Goal: Obtain resource: Download file/media

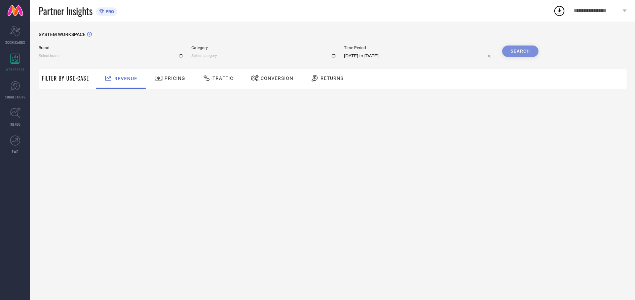
type input "ARROW"
type input "All"
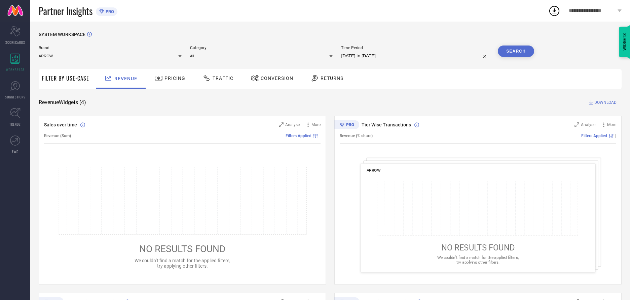
click at [216, 78] on span "Traffic" at bounding box center [223, 77] width 21 height 5
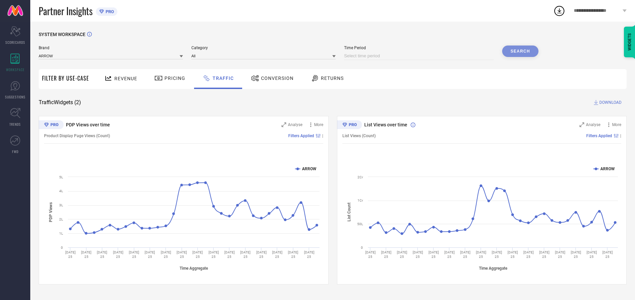
click at [420, 56] on input at bounding box center [419, 56] width 150 height 8
select select "9"
select select "2025"
select select "10"
select select "2025"
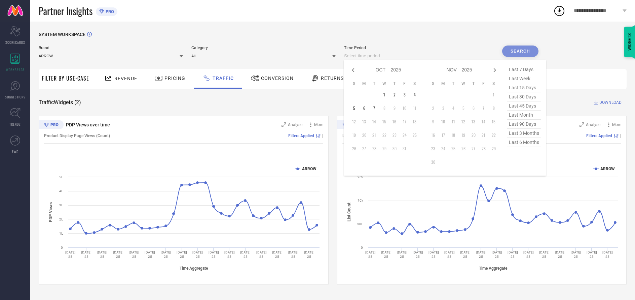
select select "8"
select select "2025"
select select "9"
select select "2025"
click at [416, 135] on td "27" at bounding box center [415, 135] width 10 height 10
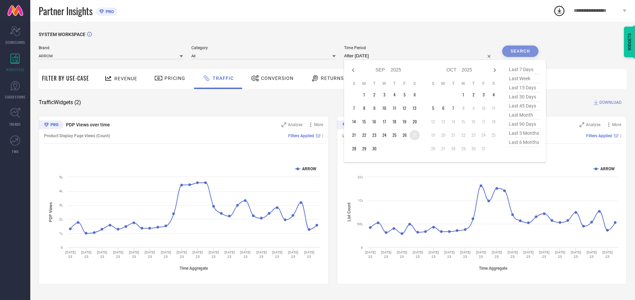
type input "[DATE] to [DATE]"
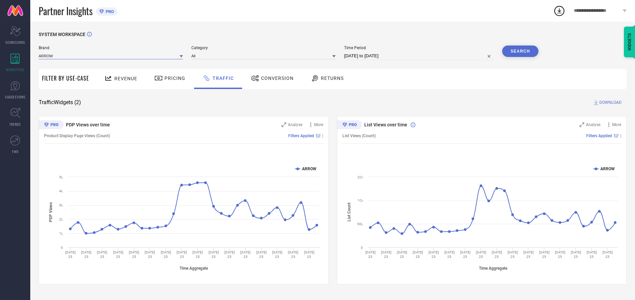
click at [111, 56] on input at bounding box center [111, 55] width 144 height 7
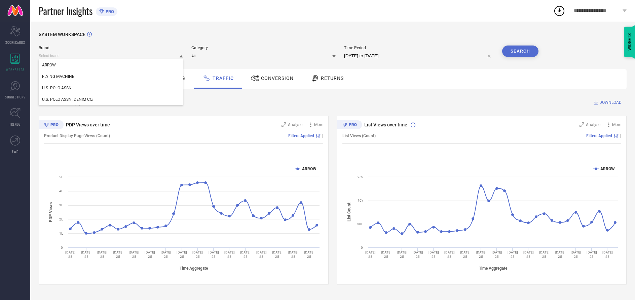
click at [111, 56] on input at bounding box center [111, 55] width 144 height 7
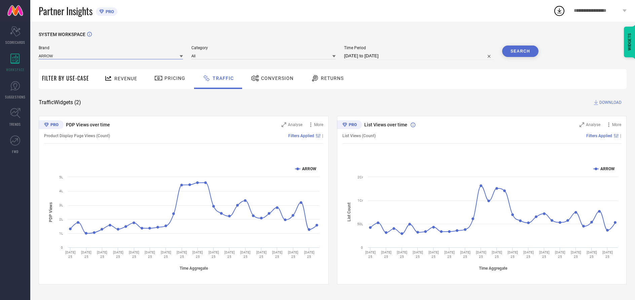
click at [111, 56] on input at bounding box center [111, 55] width 144 height 7
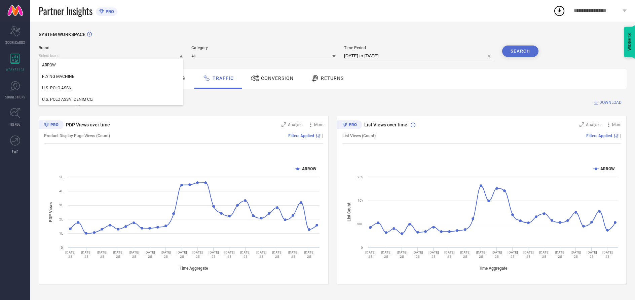
click at [111, 88] on div "U.S. POLO ASSN." at bounding box center [111, 87] width 144 height 11
click at [264, 56] on input at bounding box center [263, 55] width 144 height 7
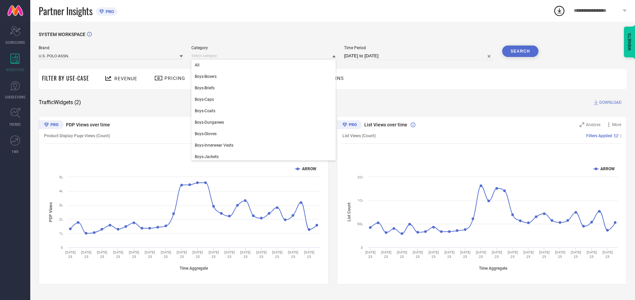
click at [262, 65] on div "All" at bounding box center [263, 64] width 144 height 11
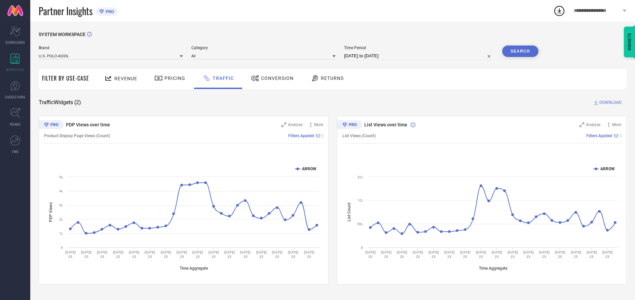
click at [520, 51] on button "Search" at bounding box center [520, 50] width 36 height 11
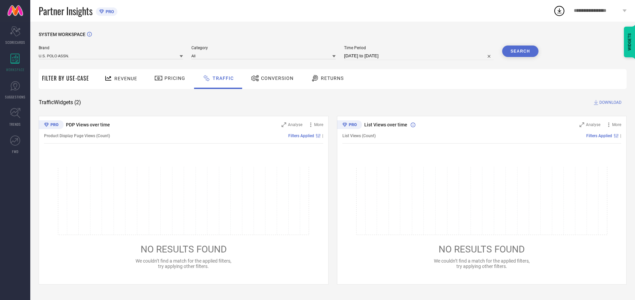
click at [610, 103] on span "DOWNLOAD" at bounding box center [611, 102] width 22 height 7
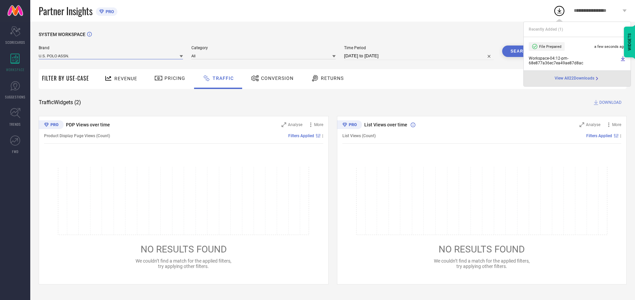
click at [111, 56] on input at bounding box center [111, 55] width 144 height 7
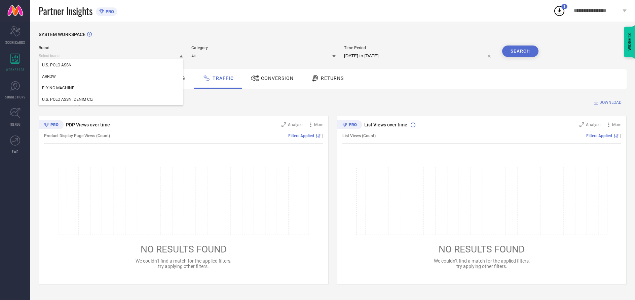
click at [111, 100] on div "U.S. POLO ASSN. DENIM CO." at bounding box center [111, 99] width 144 height 11
click at [264, 56] on input at bounding box center [263, 55] width 144 height 7
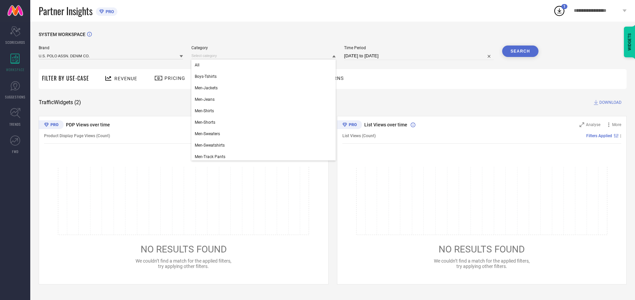
click at [262, 65] on div "All" at bounding box center [263, 64] width 144 height 11
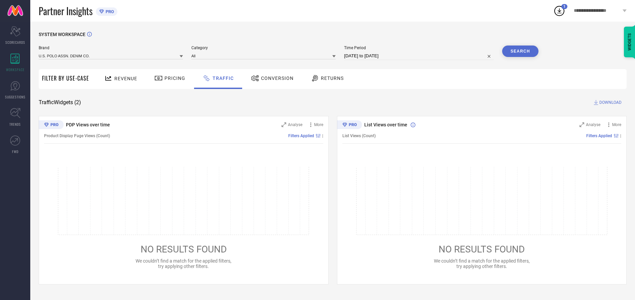
click at [520, 51] on button "Search" at bounding box center [520, 50] width 36 height 11
click at [610, 103] on span "DOWNLOAD" at bounding box center [611, 102] width 22 height 7
click at [420, 56] on input at bounding box center [419, 56] width 150 height 8
select select "9"
select select "2025"
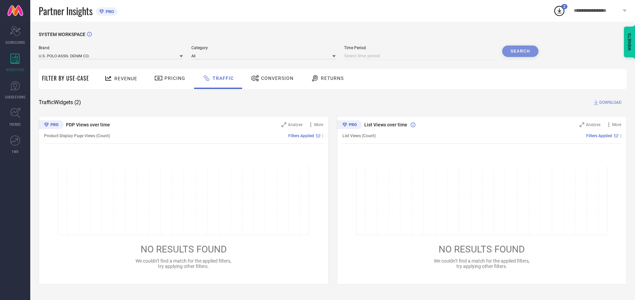
select select "10"
select select "2025"
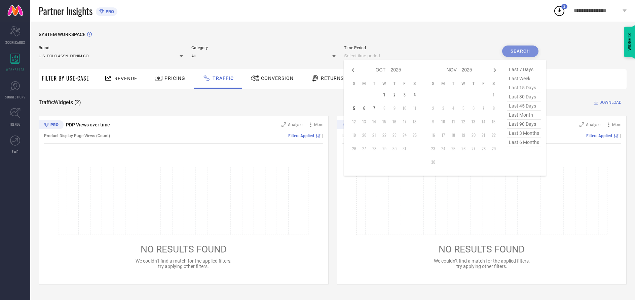
select select "8"
select select "2025"
select select "9"
select select "2025"
click at [355, 149] on td "28" at bounding box center [354, 148] width 10 height 10
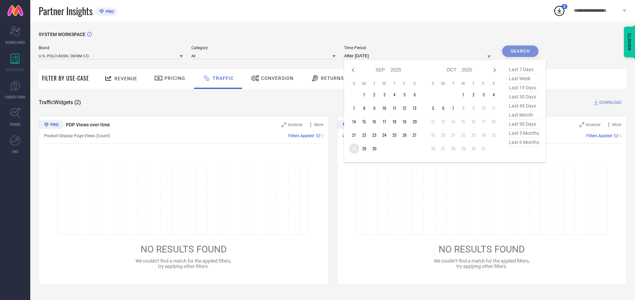
type input "[DATE] to [DATE]"
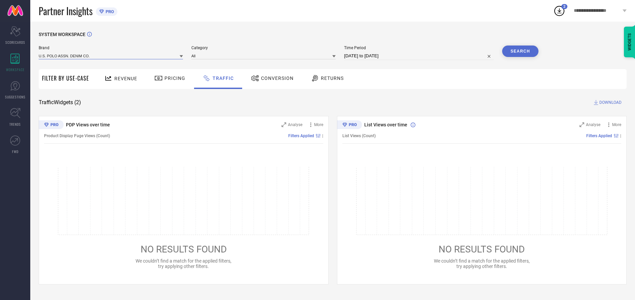
click at [111, 56] on input at bounding box center [111, 55] width 144 height 7
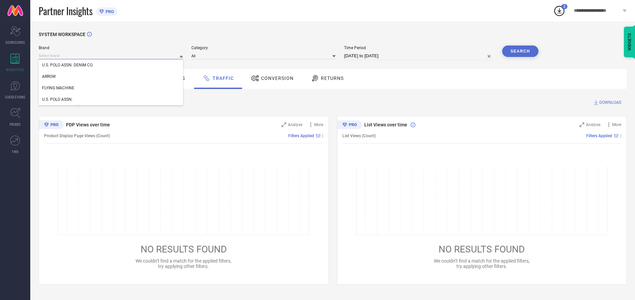
click at [111, 56] on input at bounding box center [111, 55] width 144 height 7
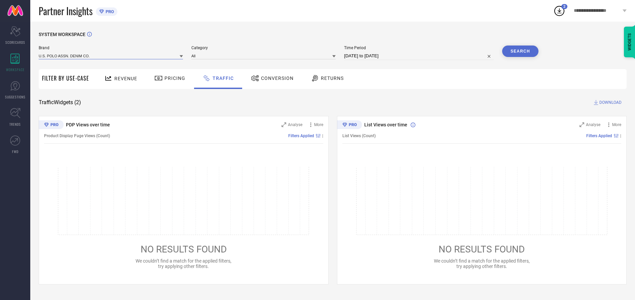
click at [111, 56] on input at bounding box center [111, 55] width 144 height 7
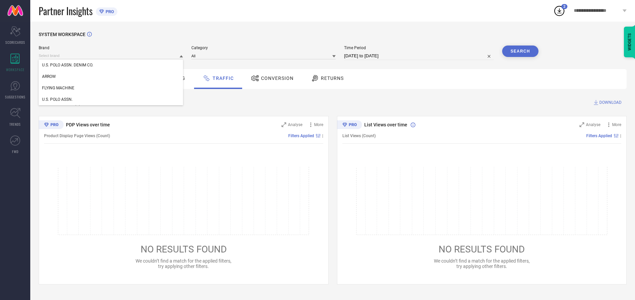
click at [111, 65] on div "U.S. POLO ASSN. DENIM CO." at bounding box center [111, 64] width 144 height 11
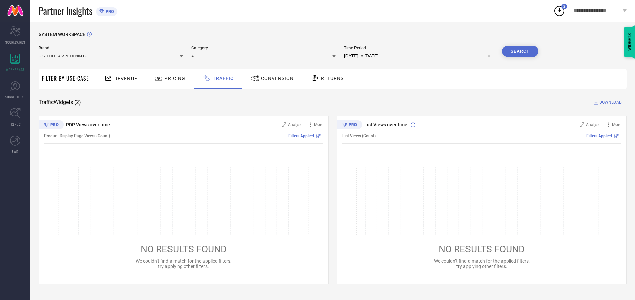
click at [264, 56] on input at bounding box center [263, 55] width 144 height 7
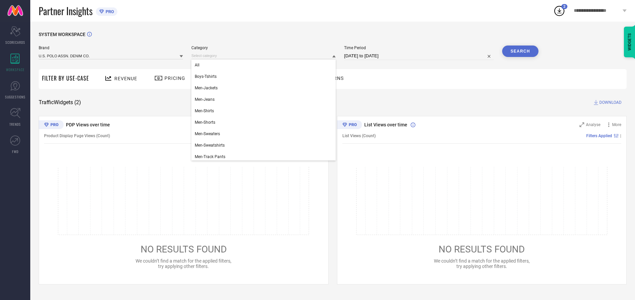
click at [262, 65] on div "All" at bounding box center [263, 64] width 144 height 11
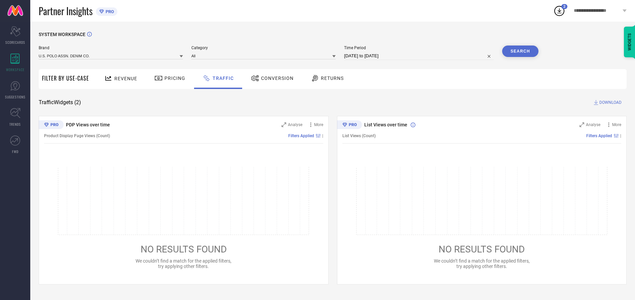
click at [520, 51] on button "Search" at bounding box center [520, 50] width 36 height 11
click at [610, 103] on span "DOWNLOAD" at bounding box center [611, 102] width 22 height 7
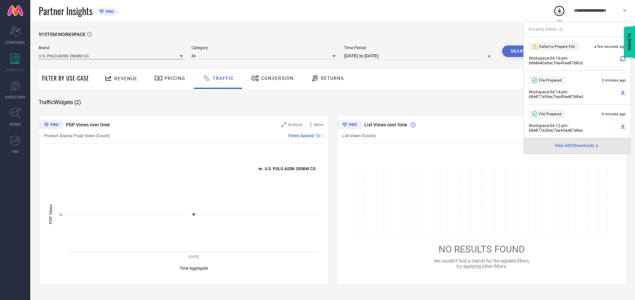
click at [111, 56] on input at bounding box center [111, 55] width 144 height 7
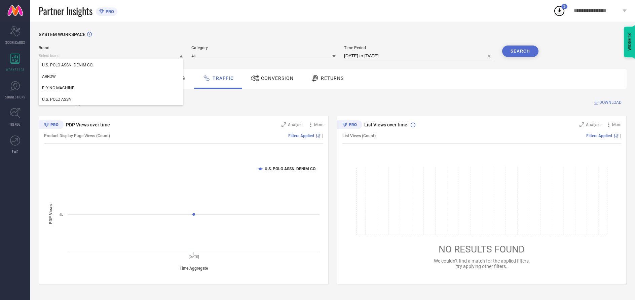
click at [111, 100] on div "U.S. POLO ASSN." at bounding box center [111, 99] width 144 height 11
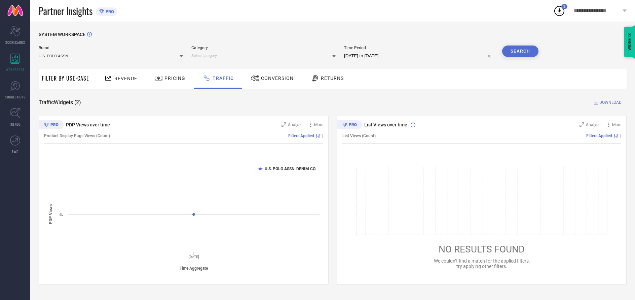
click at [264, 56] on input at bounding box center [263, 55] width 144 height 7
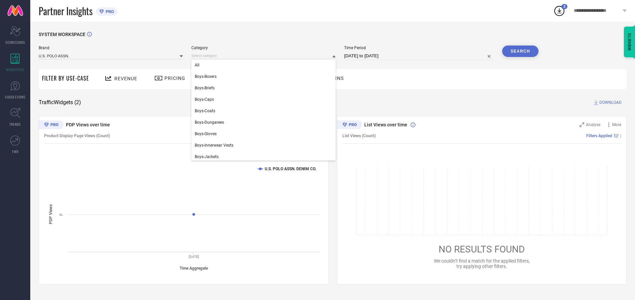
click at [262, 65] on div "All" at bounding box center [263, 64] width 144 height 11
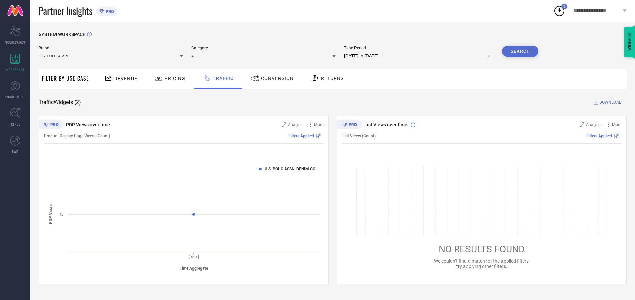
click at [520, 51] on button "Search" at bounding box center [520, 50] width 36 height 11
click at [610, 103] on span "DOWNLOAD" at bounding box center [611, 102] width 22 height 7
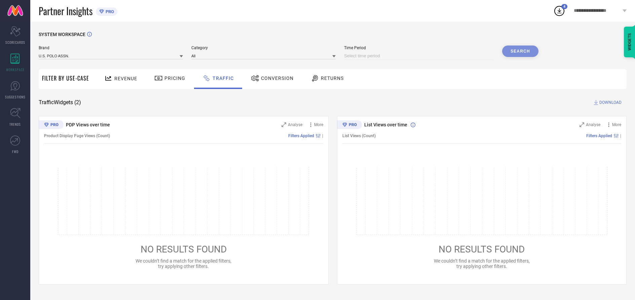
click at [420, 56] on input at bounding box center [419, 56] width 150 height 8
select select "9"
select select "2025"
select select "10"
select select "2025"
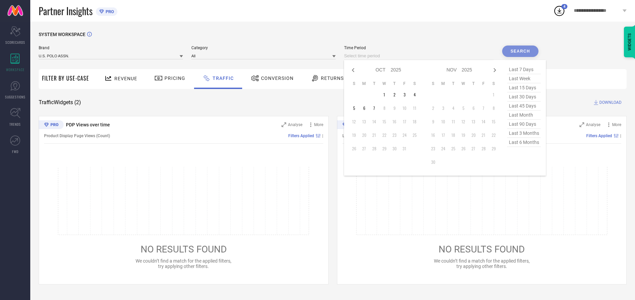
select select "8"
select select "2025"
select select "9"
select select "2025"
click at [365, 149] on td "29" at bounding box center [364, 148] width 10 height 10
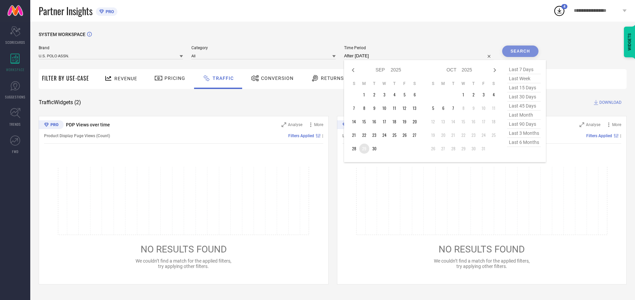
type input "[DATE] to [DATE]"
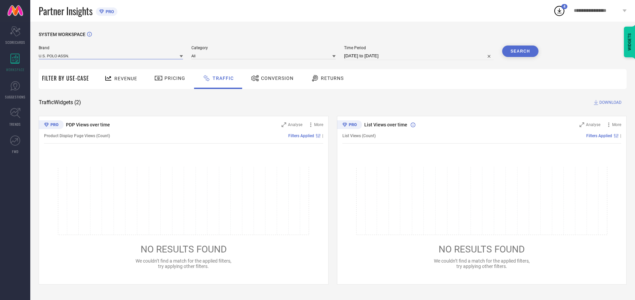
click at [111, 56] on input at bounding box center [111, 55] width 144 height 7
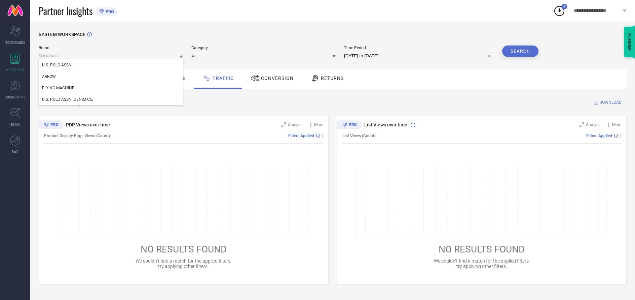
click at [111, 56] on input at bounding box center [111, 55] width 144 height 7
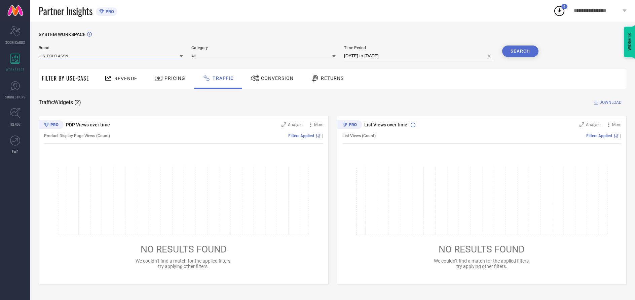
click at [111, 56] on input at bounding box center [111, 55] width 144 height 7
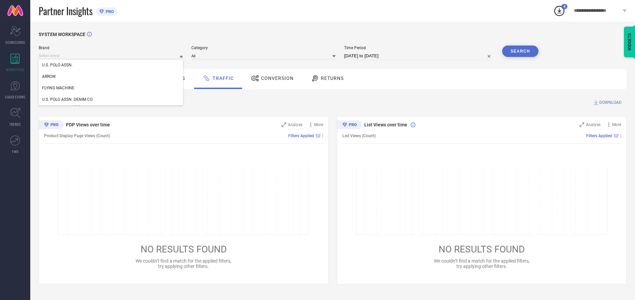
click at [111, 65] on div "U.S. POLO ASSN." at bounding box center [111, 64] width 144 height 11
click at [264, 56] on input at bounding box center [263, 55] width 144 height 7
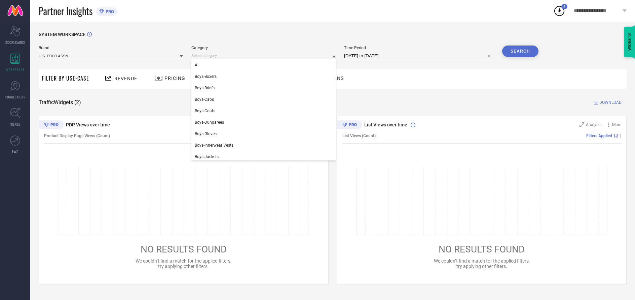
click at [262, 65] on div "All" at bounding box center [263, 64] width 144 height 11
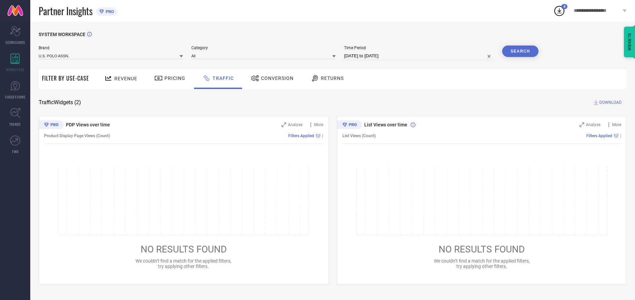
click at [520, 51] on button "Search" at bounding box center [520, 50] width 36 height 11
click at [610, 103] on span "DOWNLOAD" at bounding box center [611, 102] width 22 height 7
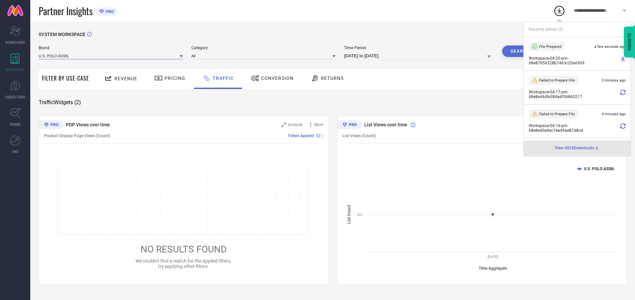
click at [111, 56] on input at bounding box center [111, 55] width 144 height 7
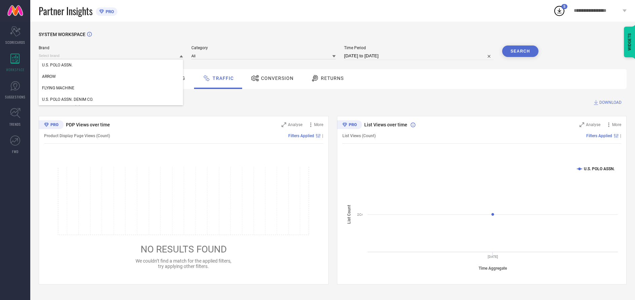
click at [111, 100] on div "U.S. POLO ASSN. DENIM CO." at bounding box center [111, 99] width 144 height 11
click at [264, 56] on input at bounding box center [263, 55] width 144 height 7
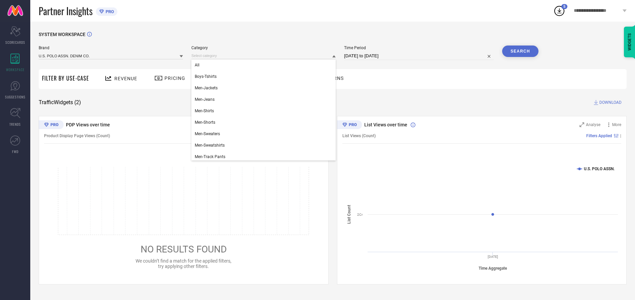
click at [262, 65] on div "All" at bounding box center [263, 64] width 144 height 11
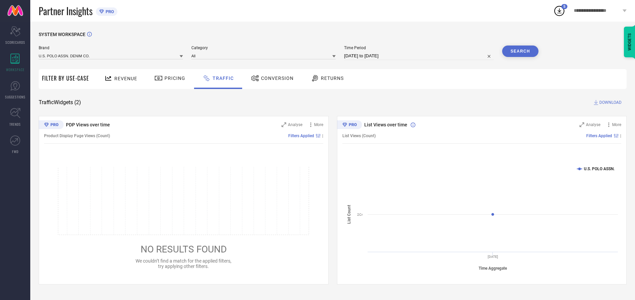
click at [520, 51] on button "Search" at bounding box center [520, 50] width 36 height 11
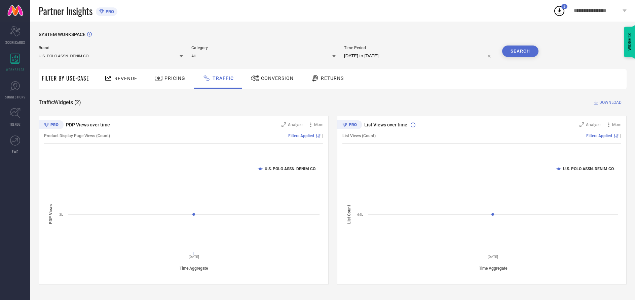
click at [610, 103] on span "DOWNLOAD" at bounding box center [611, 102] width 22 height 7
click at [420, 56] on input at bounding box center [419, 56] width 150 height 8
select select "9"
select select "2025"
select select "10"
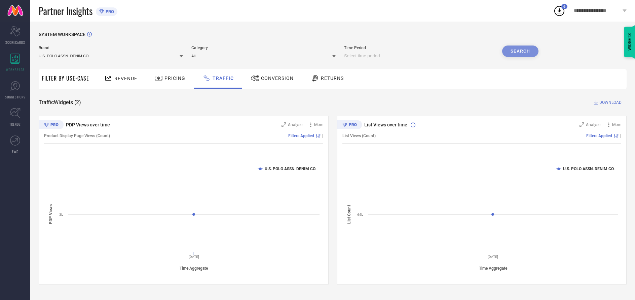
select select "2025"
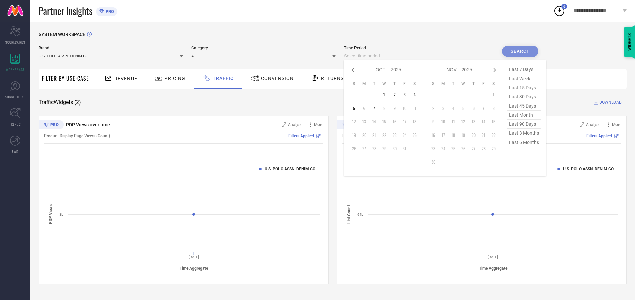
select select "8"
select select "2025"
select select "9"
select select "2025"
click at [376, 149] on td "30" at bounding box center [375, 148] width 10 height 10
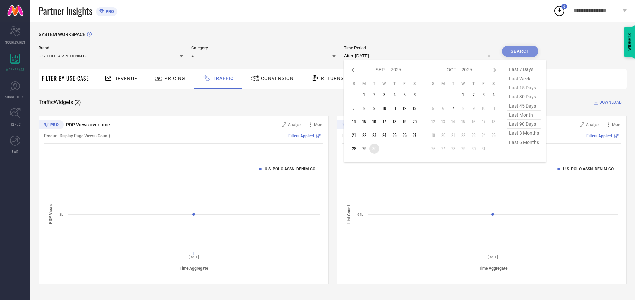
type input "[DATE] to [DATE]"
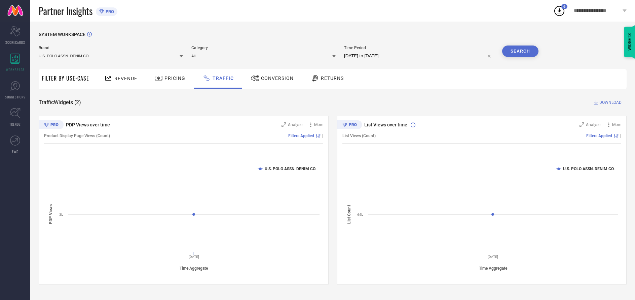
click at [111, 56] on input at bounding box center [111, 55] width 144 height 7
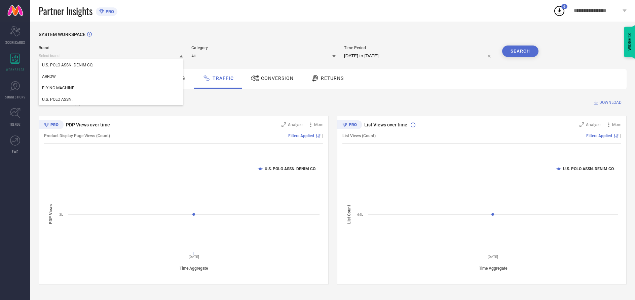
click at [111, 56] on input at bounding box center [111, 55] width 144 height 7
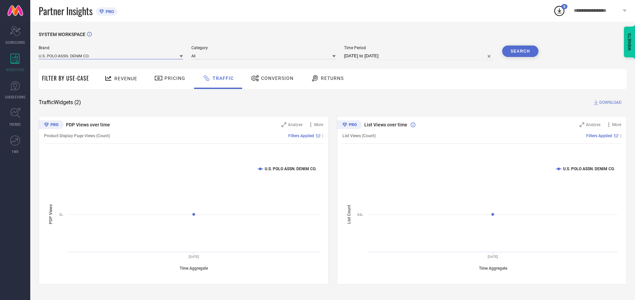
click at [111, 56] on input at bounding box center [111, 55] width 144 height 7
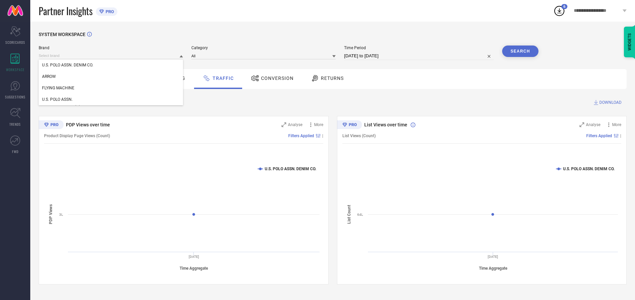
click at [111, 65] on div "U.S. POLO ASSN. DENIM CO." at bounding box center [111, 64] width 144 height 11
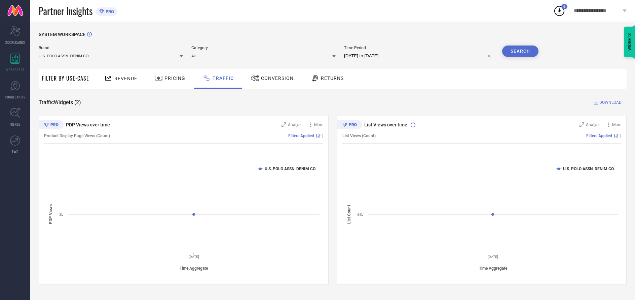
click at [264, 56] on input at bounding box center [263, 55] width 144 height 7
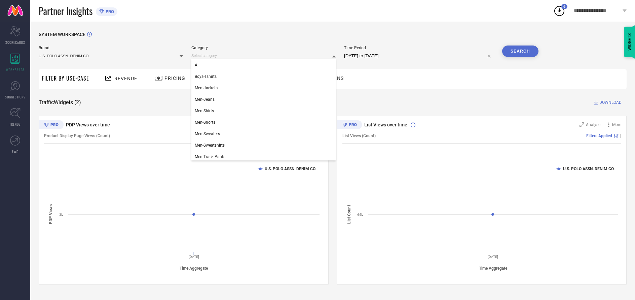
click at [262, 65] on div "All" at bounding box center [263, 64] width 144 height 11
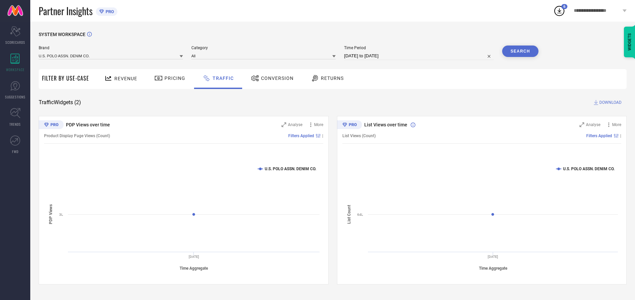
click at [520, 51] on button "Search" at bounding box center [520, 50] width 36 height 11
click at [610, 103] on span "DOWNLOAD" at bounding box center [611, 102] width 22 height 7
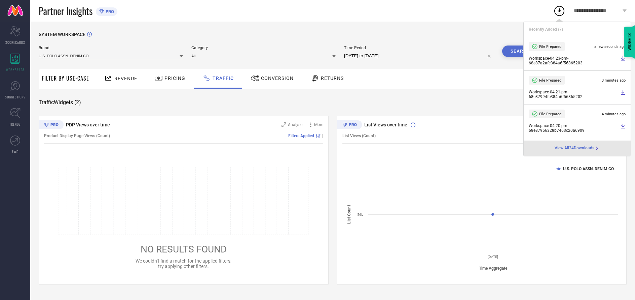
click at [111, 56] on input at bounding box center [111, 55] width 144 height 7
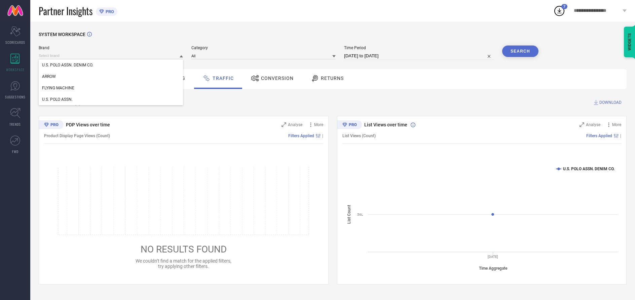
click at [111, 100] on div "U.S. POLO ASSN." at bounding box center [111, 99] width 144 height 11
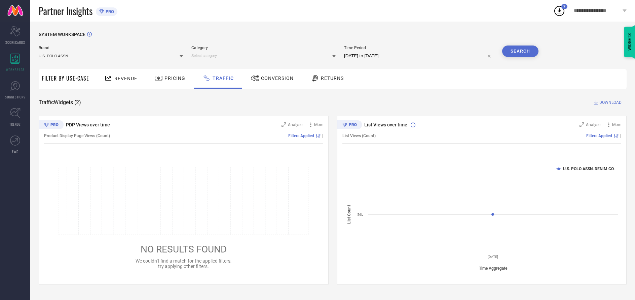
click at [264, 56] on input at bounding box center [263, 55] width 144 height 7
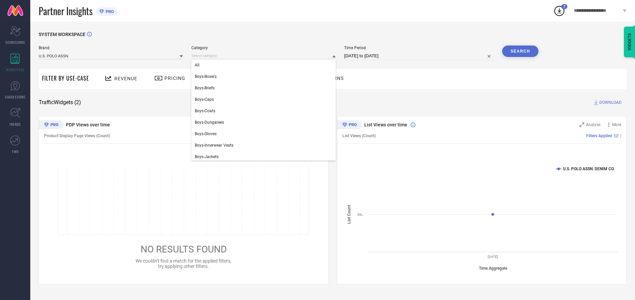
click at [262, 65] on div "All" at bounding box center [263, 64] width 144 height 11
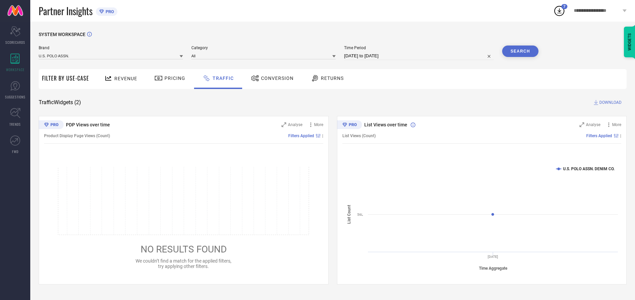
click at [520, 51] on button "Search" at bounding box center [520, 50] width 36 height 11
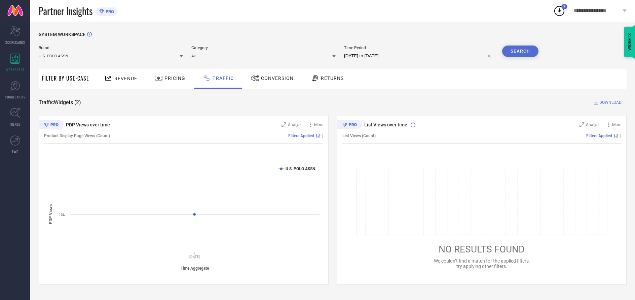
click at [610, 103] on span "DOWNLOAD" at bounding box center [611, 102] width 22 height 7
click at [420, 56] on input at bounding box center [419, 56] width 150 height 8
select select "9"
select select "2025"
select select "10"
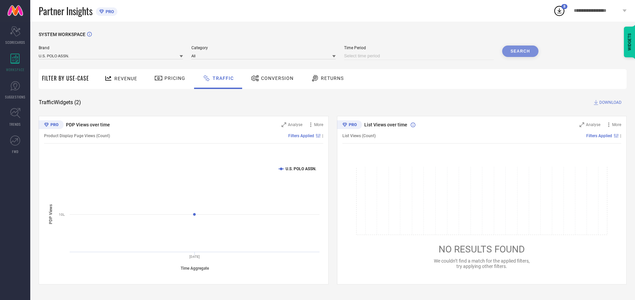
select select "2025"
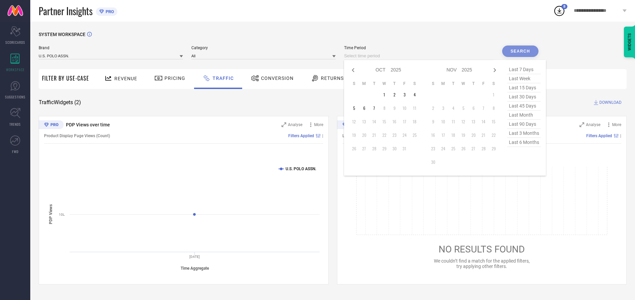
click at [386, 95] on td "1" at bounding box center [385, 95] width 10 height 10
type input "[DATE] to [DATE]"
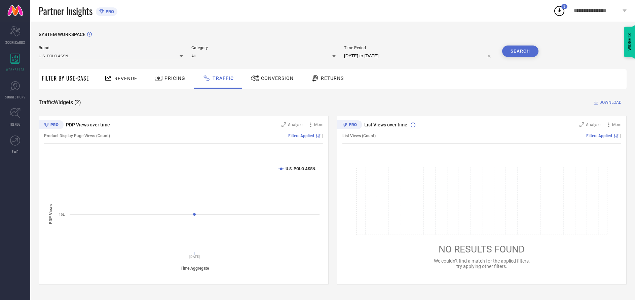
click at [111, 56] on input at bounding box center [111, 55] width 144 height 7
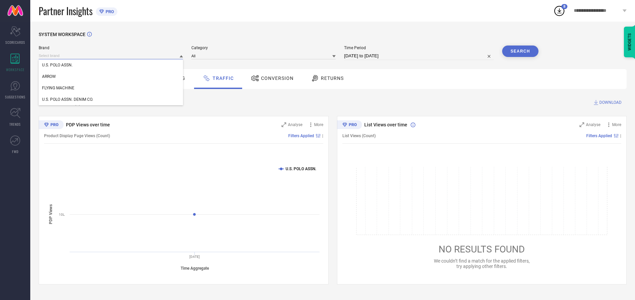
click at [111, 56] on input at bounding box center [111, 55] width 144 height 7
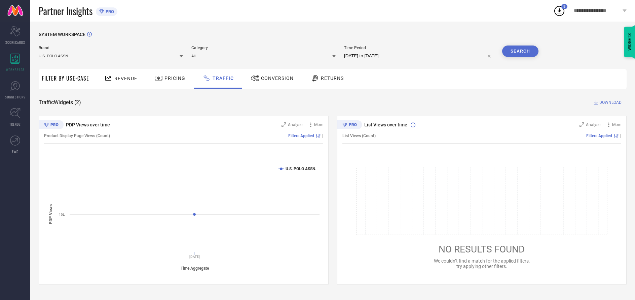
click at [111, 56] on input at bounding box center [111, 55] width 144 height 7
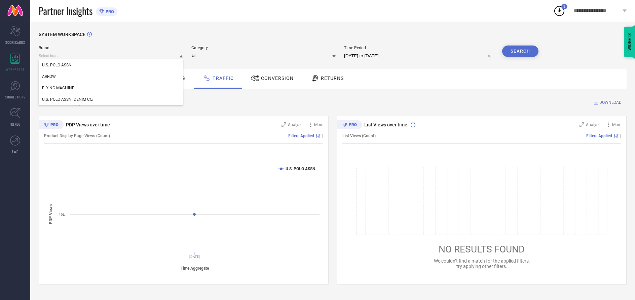
click at [111, 65] on div "U.S. POLO ASSN." at bounding box center [111, 64] width 144 height 11
click at [264, 56] on input at bounding box center [263, 55] width 144 height 7
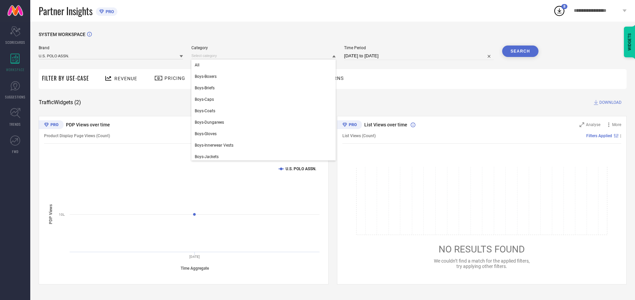
click at [262, 65] on div "All" at bounding box center [263, 64] width 144 height 11
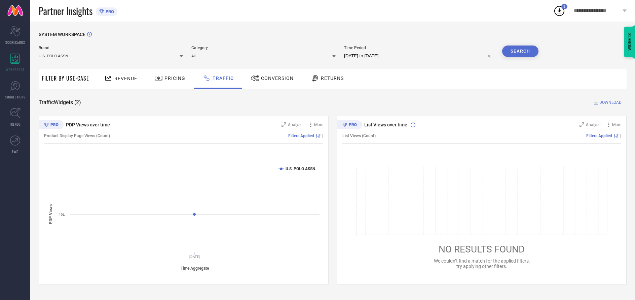
click at [520, 51] on button "Search" at bounding box center [520, 50] width 36 height 11
click at [610, 103] on span "DOWNLOAD" at bounding box center [611, 102] width 22 height 7
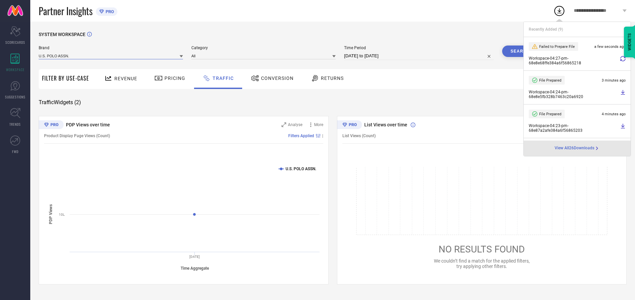
click at [111, 56] on input at bounding box center [111, 55] width 144 height 7
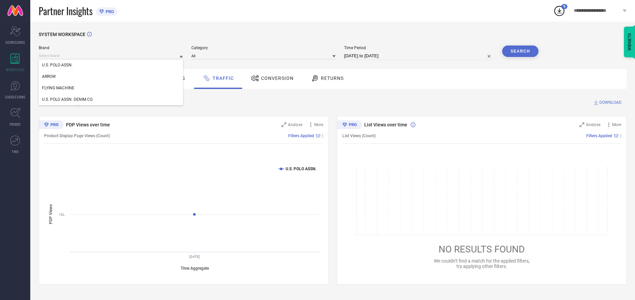
click at [111, 100] on div "U.S. POLO ASSN. DENIM CO." at bounding box center [111, 99] width 144 height 11
click at [264, 56] on input at bounding box center [263, 55] width 144 height 7
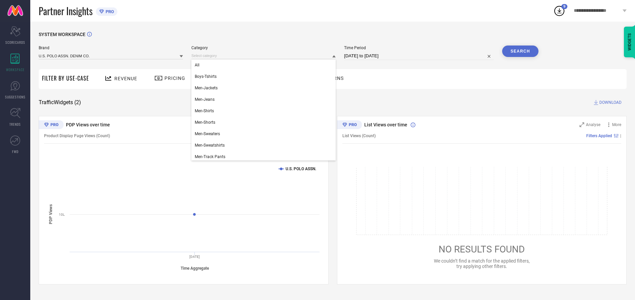
click at [262, 65] on div "All" at bounding box center [263, 64] width 144 height 11
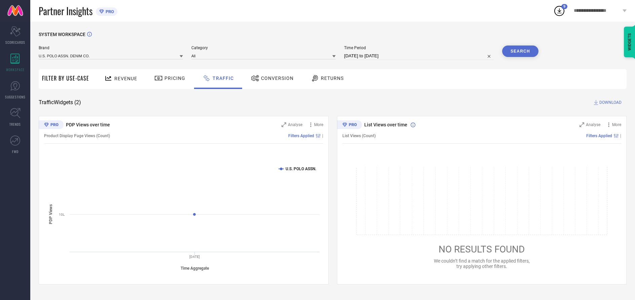
click at [520, 51] on button "Search" at bounding box center [520, 50] width 36 height 11
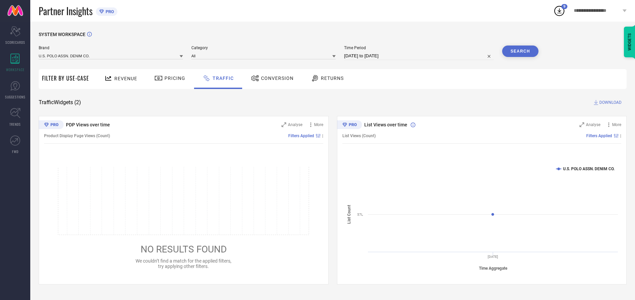
click at [610, 103] on span "DOWNLOAD" at bounding box center [611, 102] width 22 height 7
click at [420, 56] on input at bounding box center [419, 56] width 150 height 8
select select "9"
select select "2025"
select select "10"
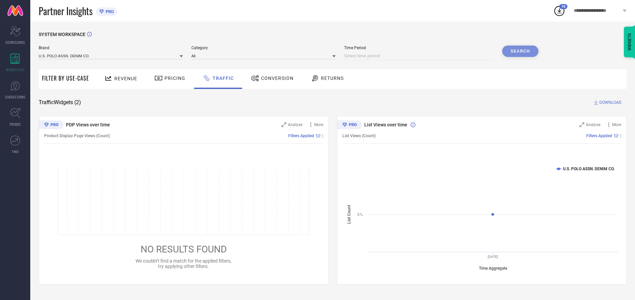
select select "2025"
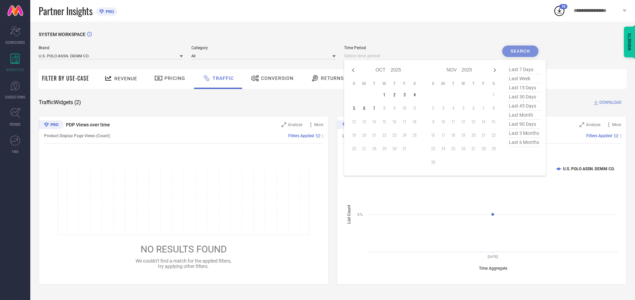
click at [396, 95] on td "2" at bounding box center [395, 95] width 10 height 10
type input "[DATE] to [DATE]"
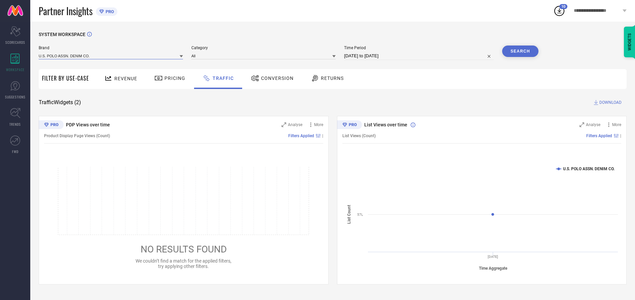
click at [111, 56] on input at bounding box center [111, 55] width 144 height 7
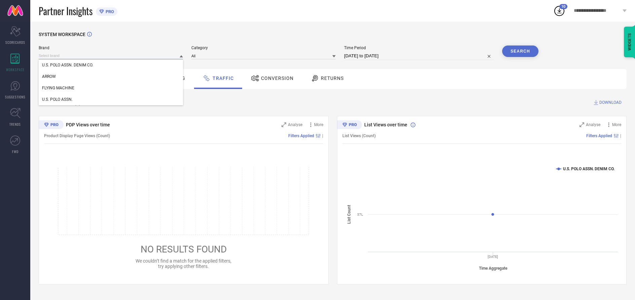
click at [111, 56] on input at bounding box center [111, 55] width 144 height 7
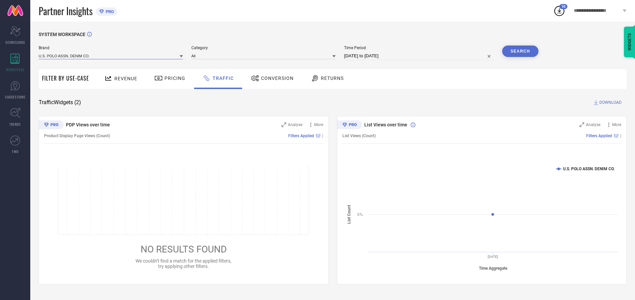
click at [111, 56] on input at bounding box center [111, 55] width 144 height 7
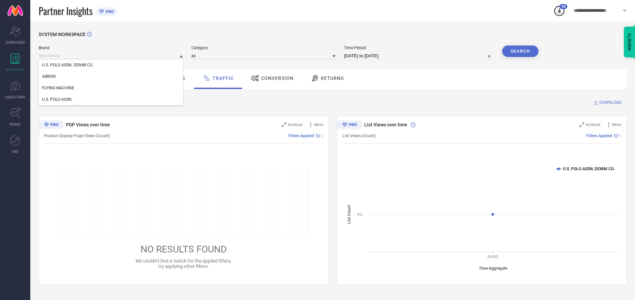
click at [111, 65] on div "U.S. POLO ASSN. DENIM CO." at bounding box center [111, 64] width 144 height 11
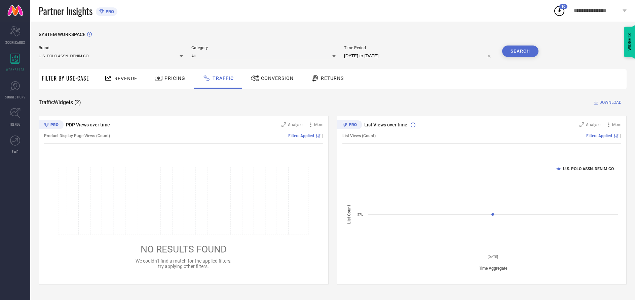
click at [264, 56] on input at bounding box center [263, 55] width 144 height 7
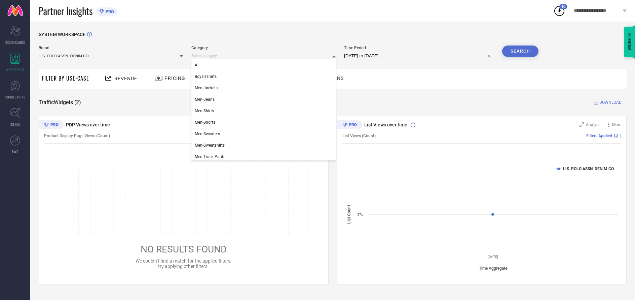
click at [262, 65] on div "All" at bounding box center [263, 64] width 144 height 11
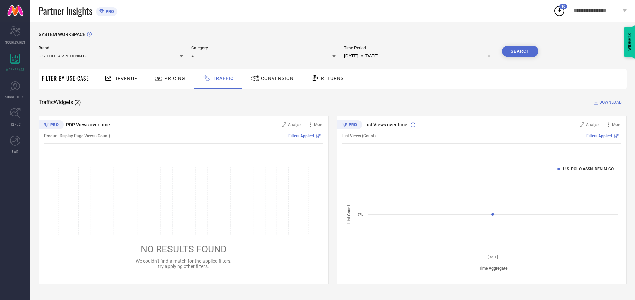
click at [520, 51] on button "Search" at bounding box center [520, 50] width 36 height 11
click at [610, 103] on span "DOWNLOAD" at bounding box center [611, 102] width 22 height 7
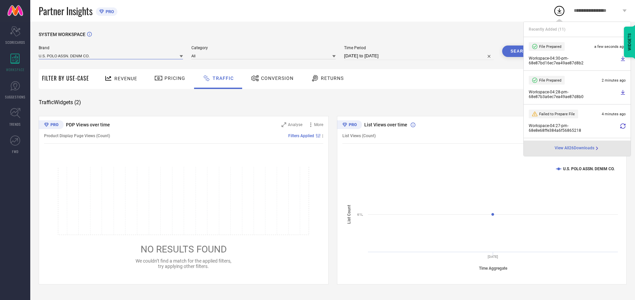
click at [111, 56] on input at bounding box center [111, 55] width 144 height 7
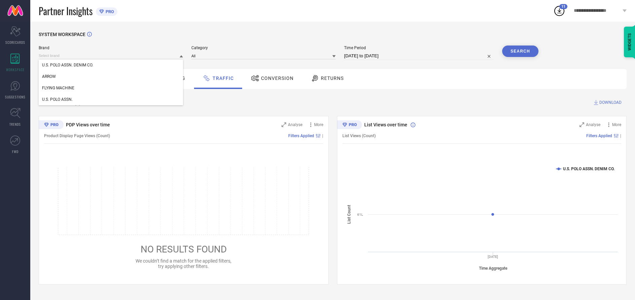
click at [111, 100] on div "U.S. POLO ASSN." at bounding box center [111, 99] width 144 height 11
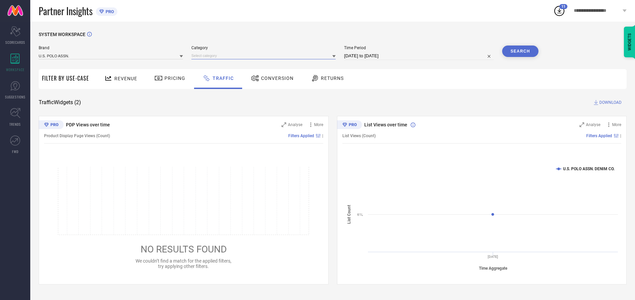
click at [264, 56] on input at bounding box center [263, 55] width 144 height 7
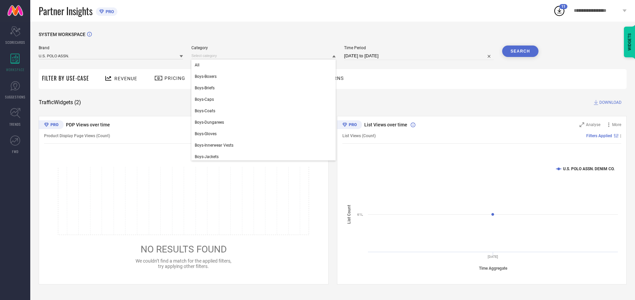
click at [262, 65] on div "All" at bounding box center [263, 64] width 144 height 11
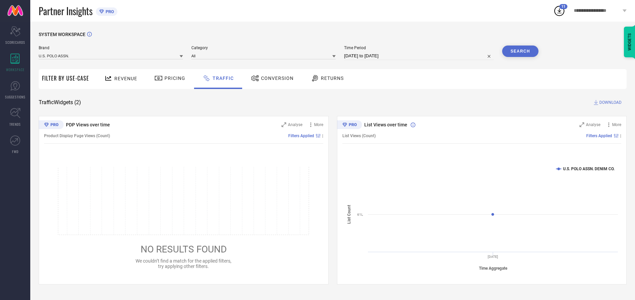
click at [520, 51] on button "Search" at bounding box center [520, 50] width 36 height 11
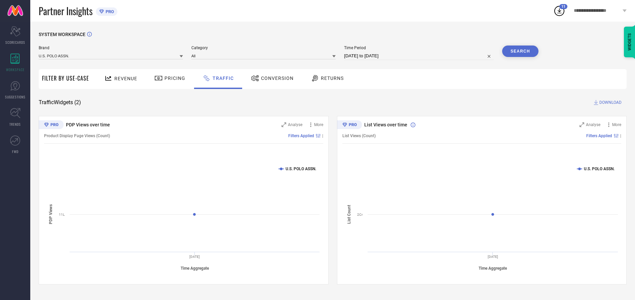
click at [610, 103] on span "DOWNLOAD" at bounding box center [611, 102] width 22 height 7
click at [420, 56] on input at bounding box center [419, 56] width 150 height 8
select select "9"
select select "2025"
select select "10"
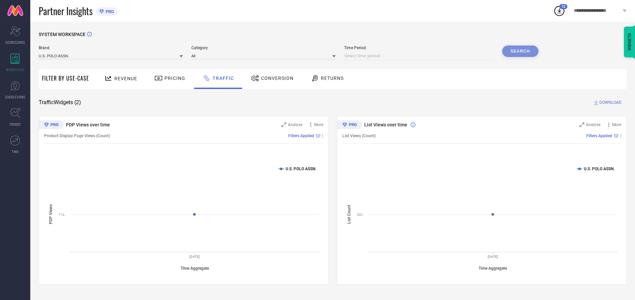
select select "2025"
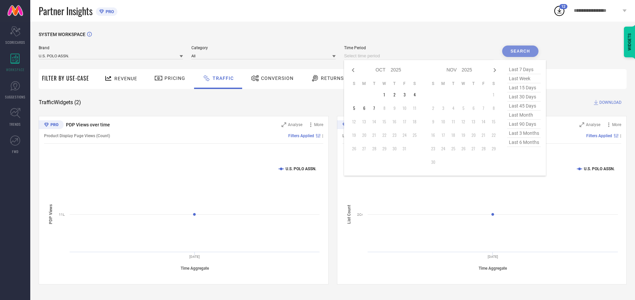
click at [406, 95] on td "3" at bounding box center [405, 95] width 10 height 10
type input "[DATE] to [DATE]"
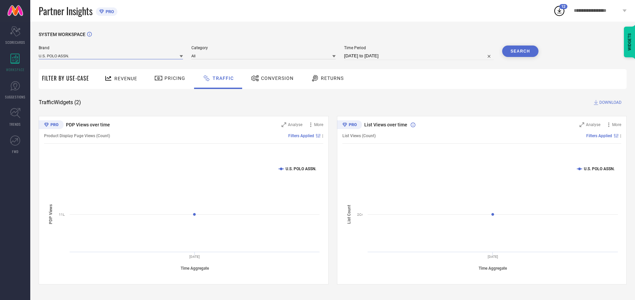
click at [111, 56] on input at bounding box center [111, 55] width 144 height 7
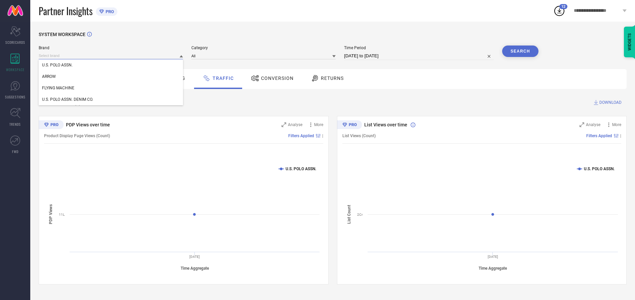
click at [111, 56] on input at bounding box center [111, 55] width 144 height 7
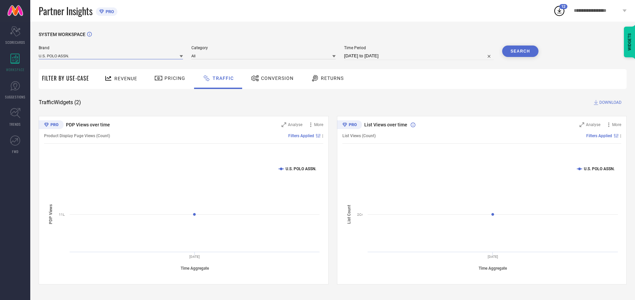
click at [111, 56] on input at bounding box center [111, 55] width 144 height 7
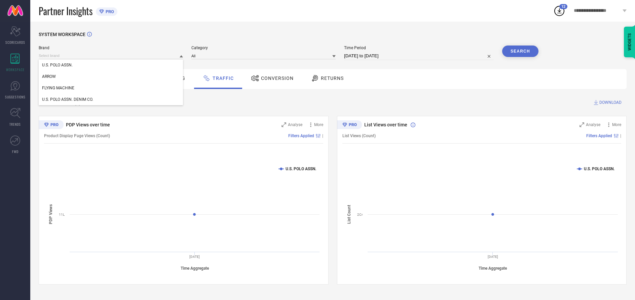
click at [111, 65] on div "U.S. POLO ASSN." at bounding box center [111, 64] width 144 height 11
click at [264, 56] on input at bounding box center [263, 55] width 144 height 7
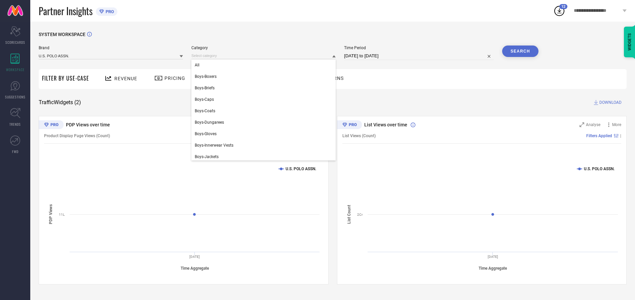
click at [262, 65] on div "All" at bounding box center [263, 64] width 144 height 11
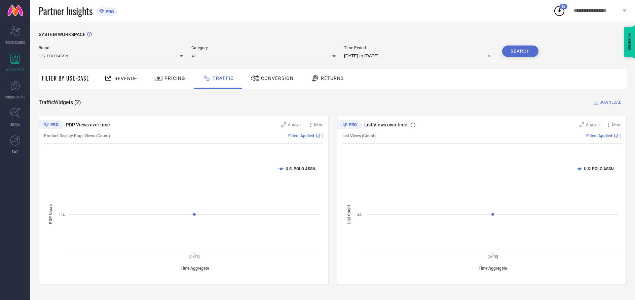
click at [520, 51] on button "Search" at bounding box center [520, 50] width 36 height 11
click at [610, 103] on span "DOWNLOAD" at bounding box center [611, 102] width 22 height 7
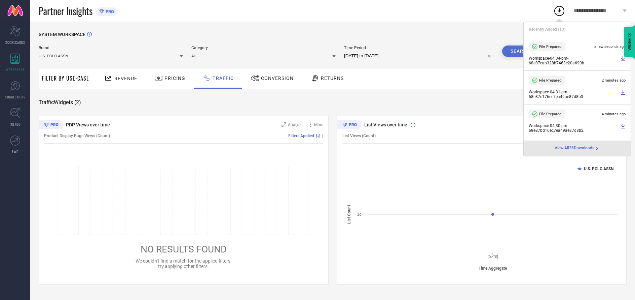
click at [111, 56] on input at bounding box center [111, 55] width 144 height 7
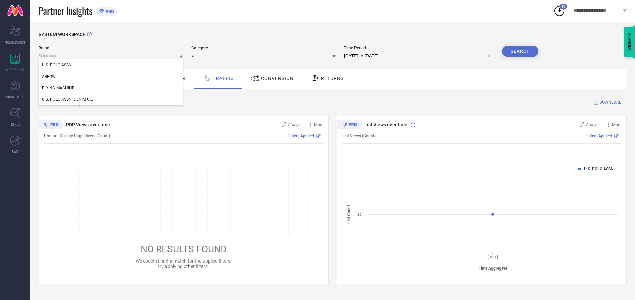
click at [111, 100] on div "U.S. POLO ASSN. DENIM CO." at bounding box center [111, 99] width 144 height 11
click at [264, 56] on input at bounding box center [263, 55] width 144 height 7
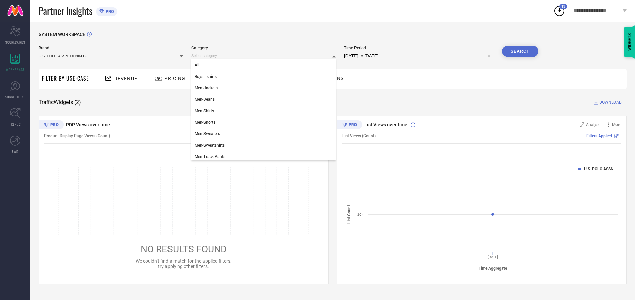
click at [262, 65] on div "All" at bounding box center [263, 64] width 144 height 11
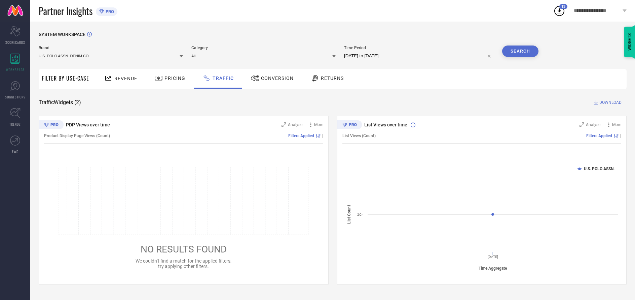
click at [520, 51] on button "Search" at bounding box center [520, 50] width 36 height 11
click at [610, 103] on span "DOWNLOAD" at bounding box center [611, 102] width 22 height 7
click at [420, 56] on input at bounding box center [419, 56] width 150 height 8
select select "9"
select select "2025"
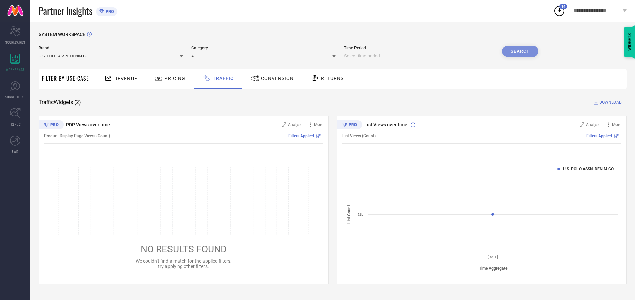
select select "10"
select select "2025"
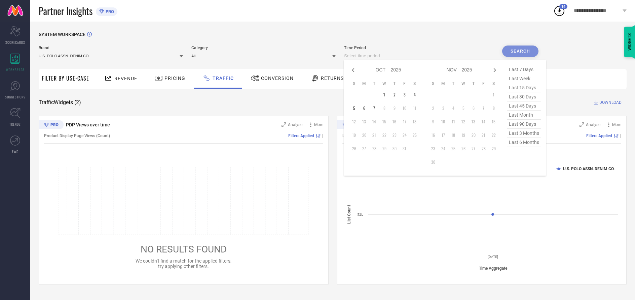
click at [416, 95] on td "4" at bounding box center [415, 95] width 10 height 10
type input "[DATE] to [DATE]"
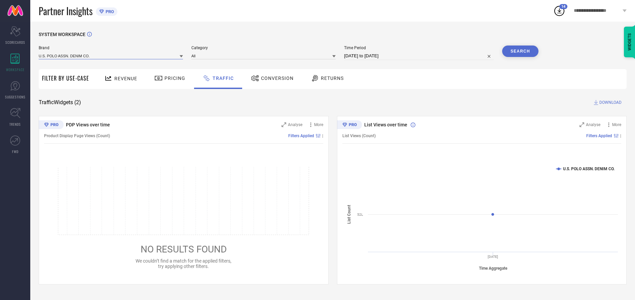
click at [111, 56] on input at bounding box center [111, 55] width 144 height 7
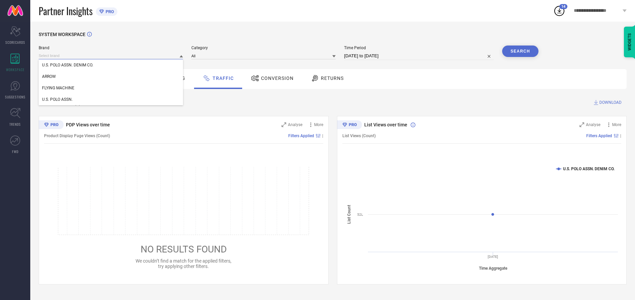
click at [111, 56] on input at bounding box center [111, 55] width 144 height 7
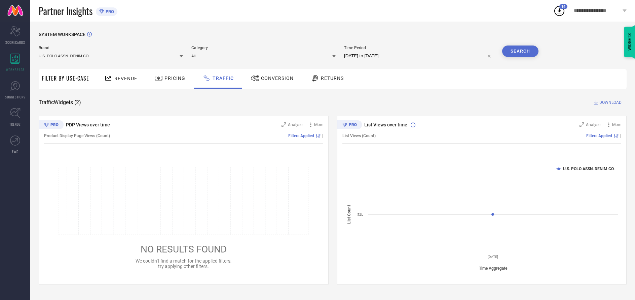
click at [111, 56] on input at bounding box center [111, 55] width 144 height 7
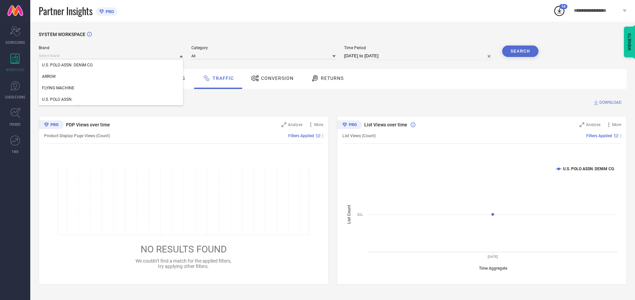
click at [111, 65] on div "U.S. POLO ASSN. DENIM CO." at bounding box center [111, 64] width 144 height 11
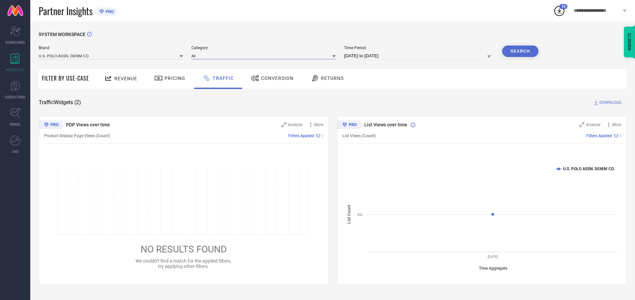
click at [264, 56] on input at bounding box center [263, 55] width 144 height 7
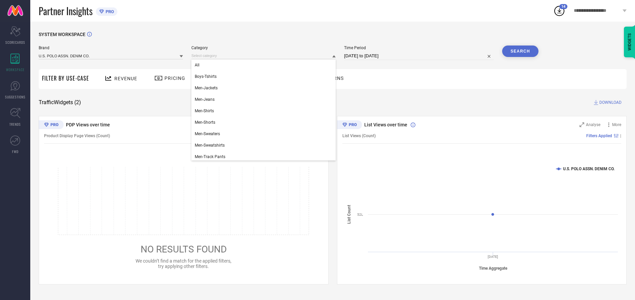
click at [262, 65] on div "All" at bounding box center [263, 64] width 144 height 11
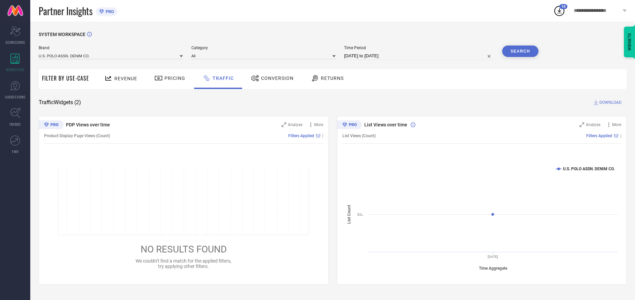
click at [520, 51] on button "Search" at bounding box center [520, 50] width 36 height 11
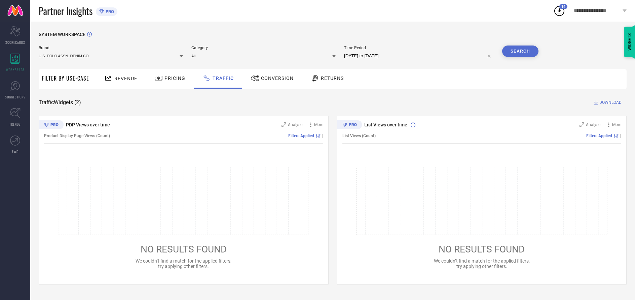
click at [610, 103] on span "DOWNLOAD" at bounding box center [611, 102] width 22 height 7
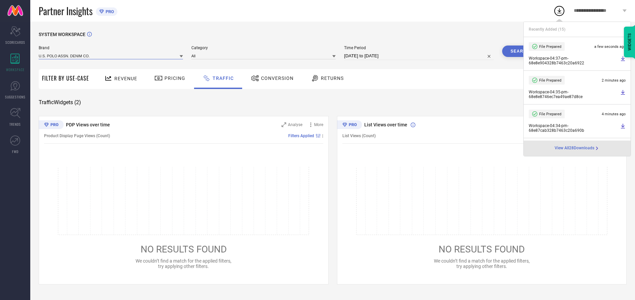
click at [111, 56] on input at bounding box center [111, 55] width 144 height 7
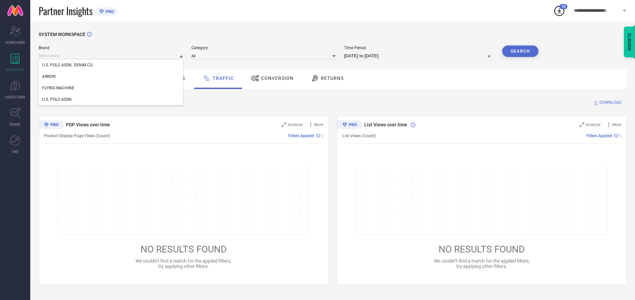
click at [111, 100] on div "U.S. POLO ASSN." at bounding box center [111, 99] width 144 height 11
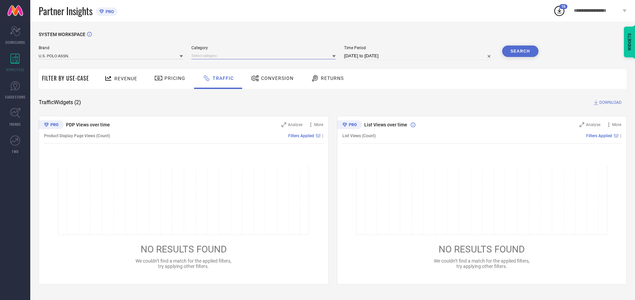
click at [264, 56] on input at bounding box center [263, 55] width 144 height 7
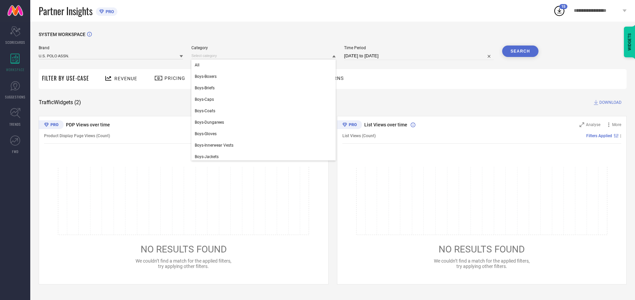
click at [262, 65] on div "All" at bounding box center [263, 64] width 144 height 11
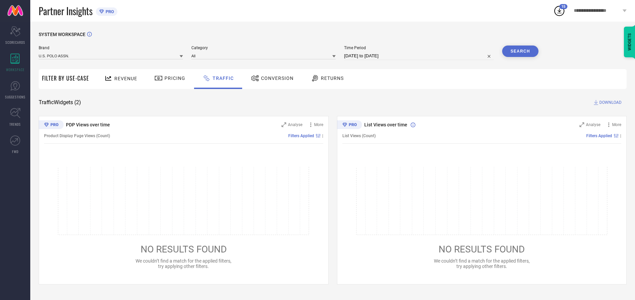
click at [520, 51] on button "Search" at bounding box center [520, 50] width 36 height 11
click at [610, 103] on span "DOWNLOAD" at bounding box center [611, 102] width 22 height 7
click at [420, 56] on input at bounding box center [419, 56] width 150 height 8
select select "9"
select select "2025"
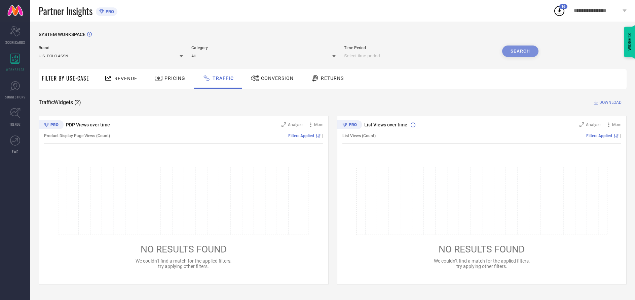
select select "10"
select select "2025"
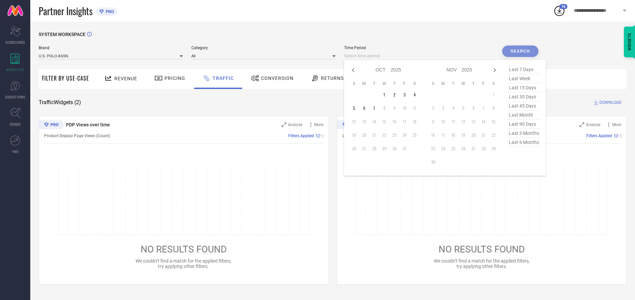
click at [355, 108] on td "5" at bounding box center [354, 108] width 10 height 10
type input "[DATE] to [DATE]"
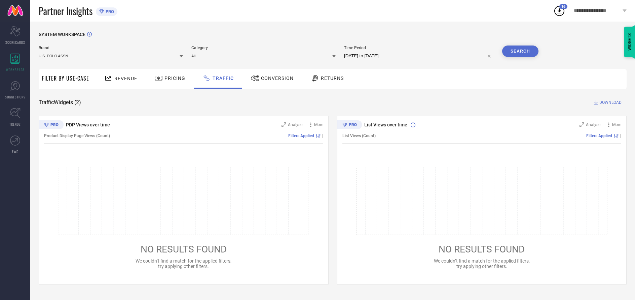
click at [111, 56] on input at bounding box center [111, 55] width 144 height 7
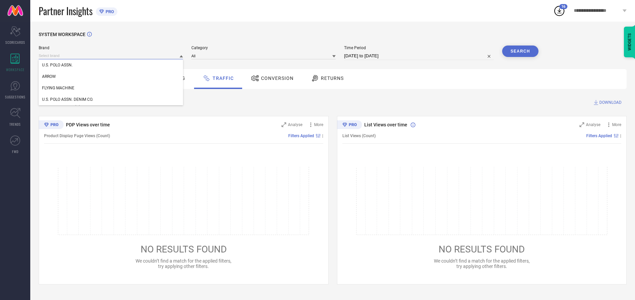
click at [111, 56] on input at bounding box center [111, 55] width 144 height 7
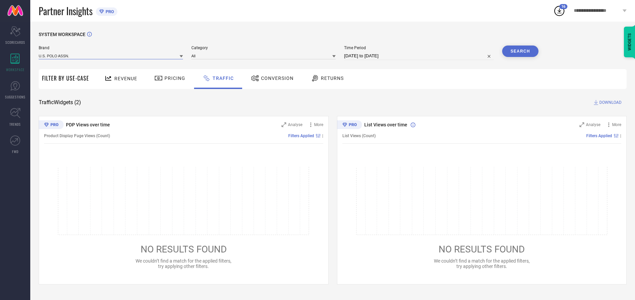
click at [111, 56] on input at bounding box center [111, 55] width 144 height 7
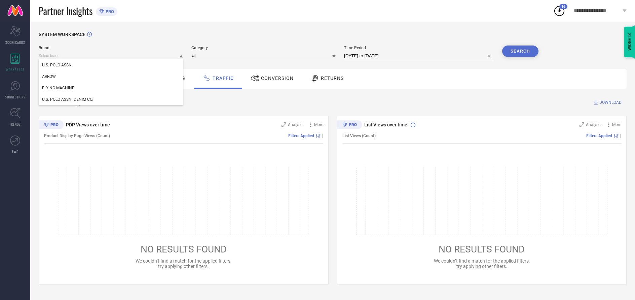
click at [111, 65] on div "U.S. POLO ASSN." at bounding box center [111, 64] width 144 height 11
click at [264, 56] on input at bounding box center [263, 55] width 144 height 7
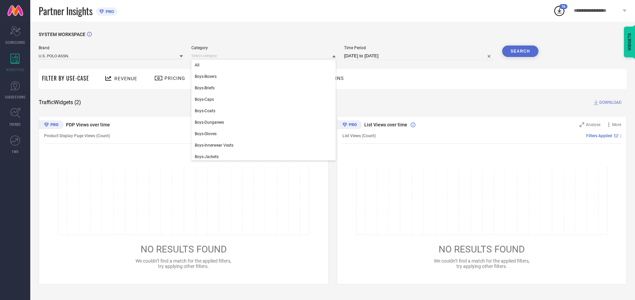
click at [262, 65] on div "All" at bounding box center [263, 64] width 144 height 11
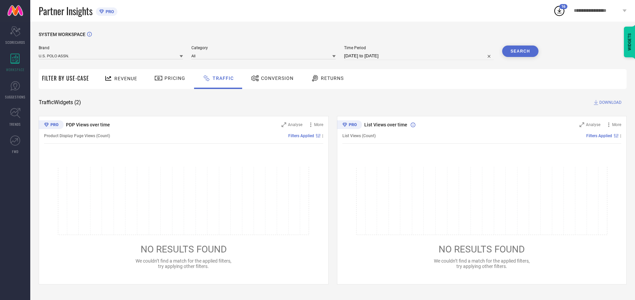
click at [520, 51] on button "Search" at bounding box center [520, 50] width 36 height 11
click at [610, 103] on span "DOWNLOAD" at bounding box center [611, 102] width 22 height 7
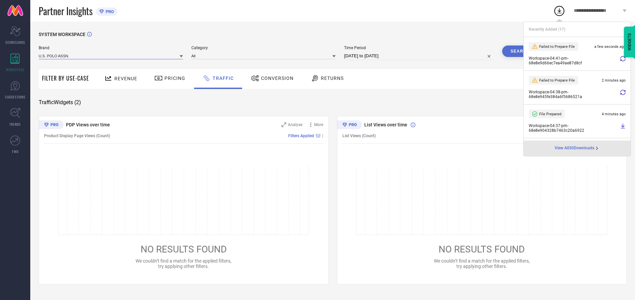
click at [111, 56] on input at bounding box center [111, 55] width 144 height 7
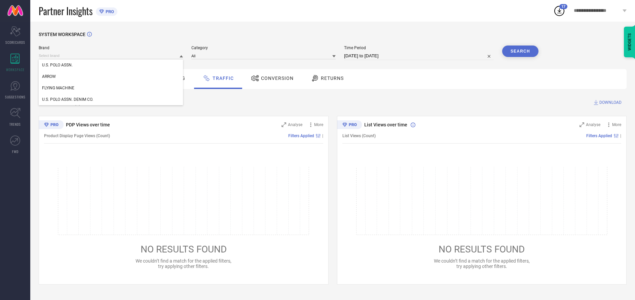
click at [111, 100] on div "U.S. POLO ASSN. DENIM CO." at bounding box center [111, 99] width 144 height 11
click at [264, 56] on input at bounding box center [263, 55] width 144 height 7
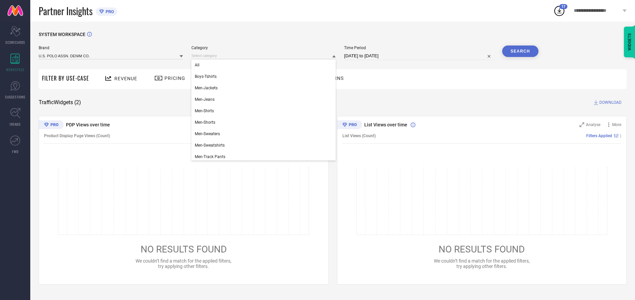
click at [262, 65] on div "All" at bounding box center [263, 64] width 144 height 11
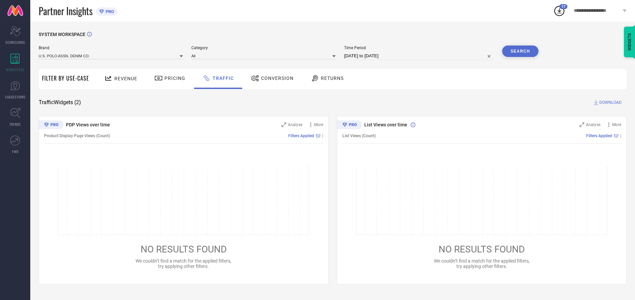
click at [520, 51] on button "Search" at bounding box center [520, 50] width 36 height 11
click at [610, 103] on span "DOWNLOAD" at bounding box center [611, 102] width 22 height 7
click at [420, 56] on input at bounding box center [419, 56] width 150 height 8
select select "9"
select select "2025"
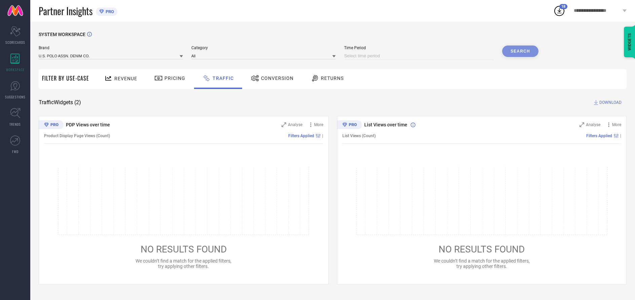
select select "10"
select select "2025"
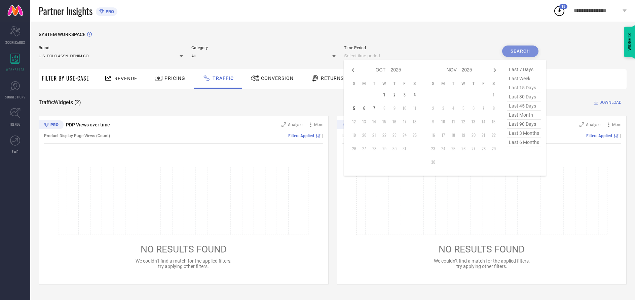
click at [365, 108] on td "6" at bounding box center [364, 108] width 10 height 10
type input "[DATE] to [DATE]"
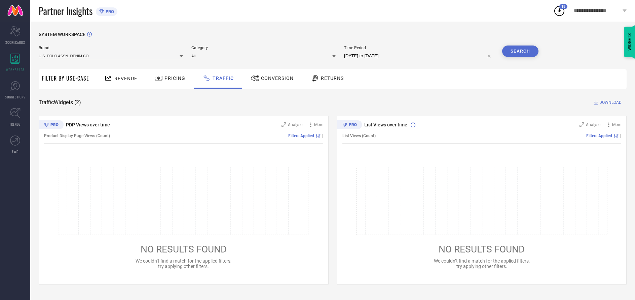
click at [111, 56] on input at bounding box center [111, 55] width 144 height 7
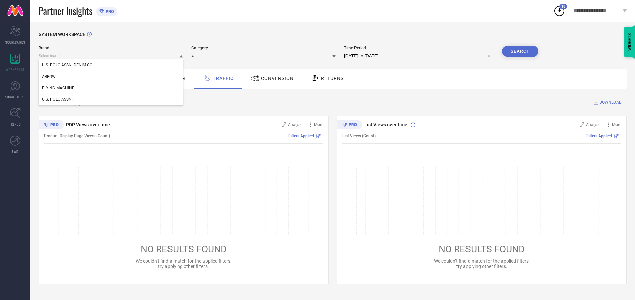
click at [111, 56] on input at bounding box center [111, 55] width 144 height 7
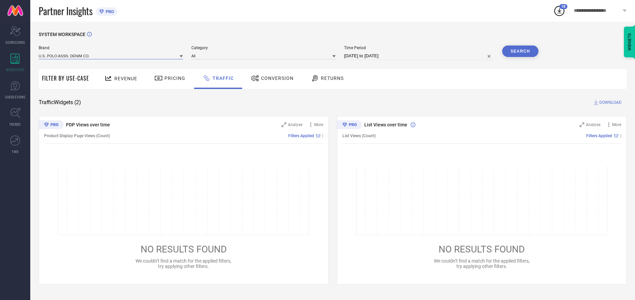
click at [111, 56] on input at bounding box center [111, 55] width 144 height 7
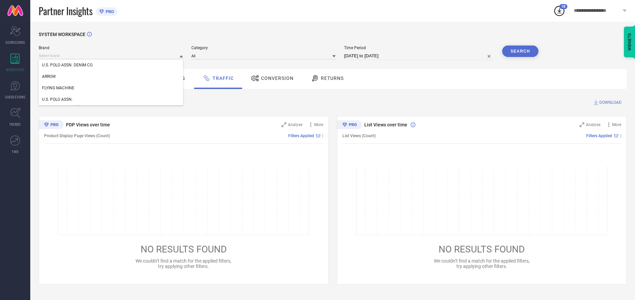
click at [111, 65] on div "U.S. POLO ASSN. DENIM CO." at bounding box center [111, 64] width 144 height 11
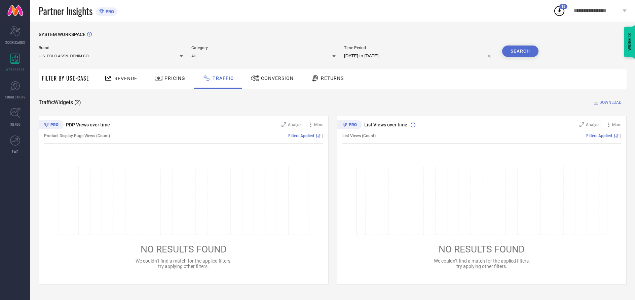
click at [264, 56] on input at bounding box center [263, 55] width 144 height 7
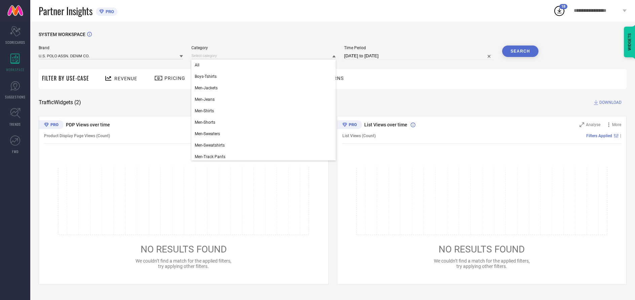
click at [262, 65] on div "All" at bounding box center [263, 64] width 144 height 11
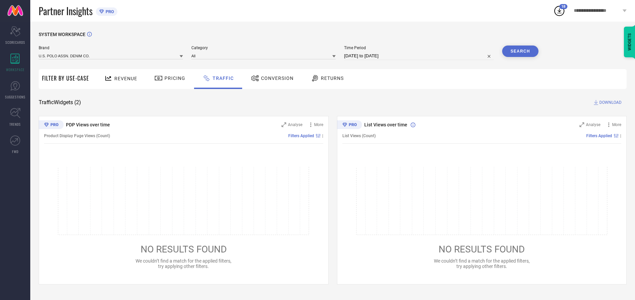
click at [520, 51] on button "Search" at bounding box center [520, 50] width 36 height 11
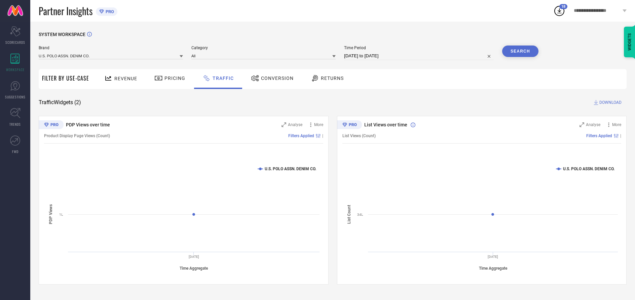
click at [610, 103] on span "DOWNLOAD" at bounding box center [611, 102] width 22 height 7
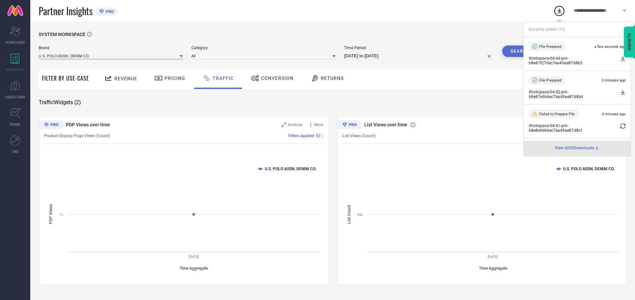
click at [111, 56] on input at bounding box center [111, 55] width 144 height 7
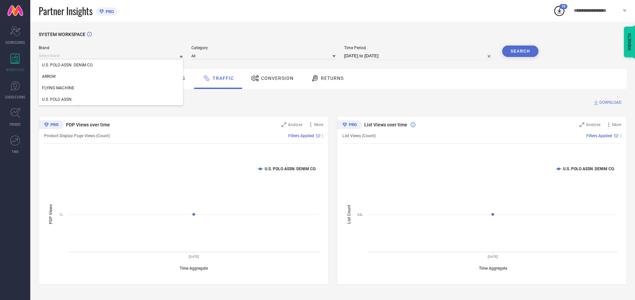
click at [111, 100] on div "U.S. POLO ASSN." at bounding box center [111, 99] width 144 height 11
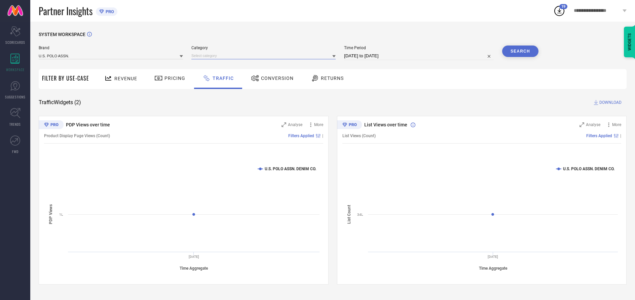
click at [264, 56] on input at bounding box center [263, 55] width 144 height 7
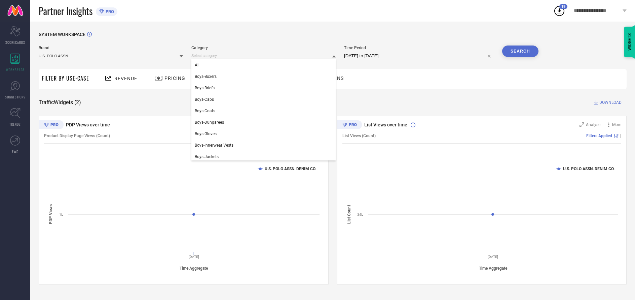
click at [262, 65] on div "All" at bounding box center [263, 64] width 144 height 11
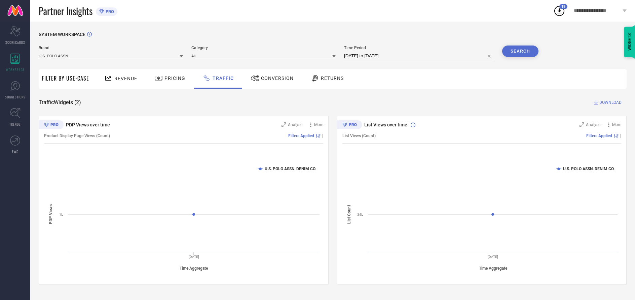
click at [520, 51] on button "Search" at bounding box center [520, 50] width 36 height 11
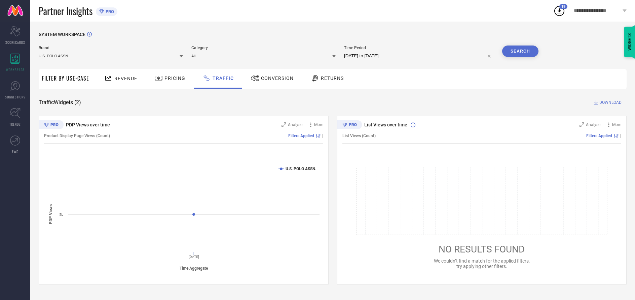
click at [610, 103] on span "DOWNLOAD" at bounding box center [611, 102] width 22 height 7
click at [420, 56] on input at bounding box center [419, 56] width 150 height 8
select select "9"
select select "2025"
select select "10"
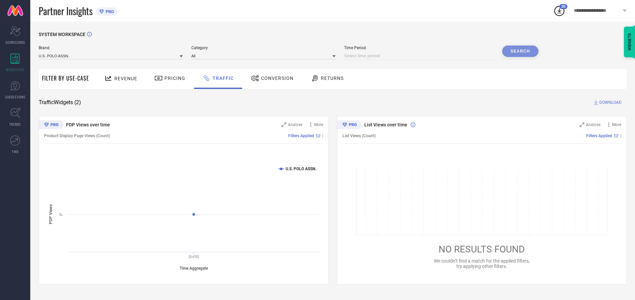
select select "2025"
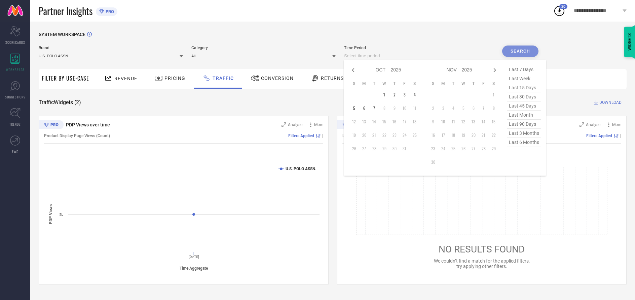
click at [376, 108] on td "7" at bounding box center [375, 108] width 10 height 10
type input "[DATE] to [DATE]"
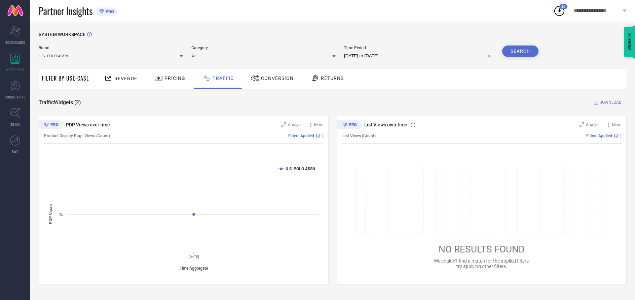
click at [111, 56] on input at bounding box center [111, 55] width 144 height 7
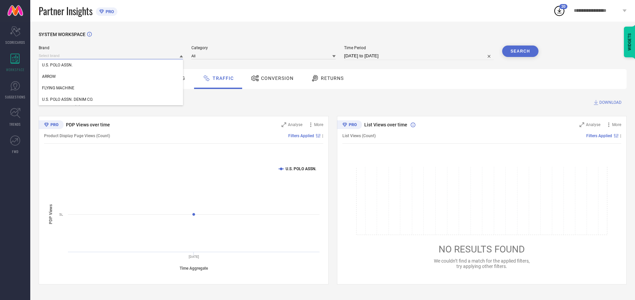
click at [111, 56] on input at bounding box center [111, 55] width 144 height 7
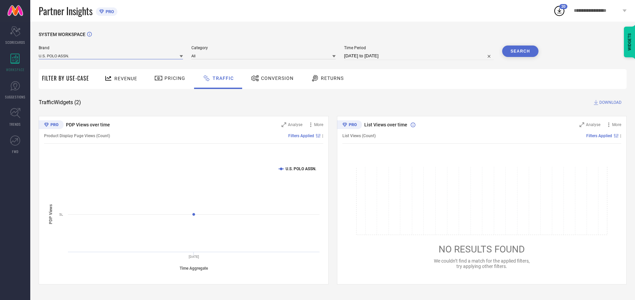
click at [111, 56] on input at bounding box center [111, 55] width 144 height 7
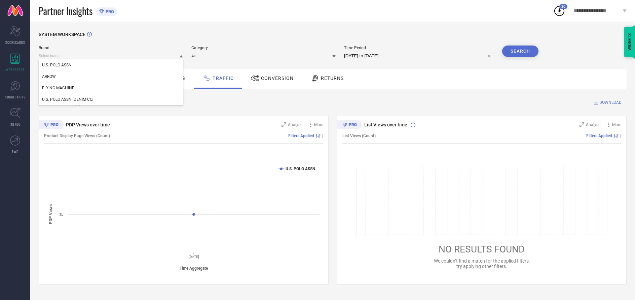
click at [111, 65] on div "U.S. POLO ASSN." at bounding box center [111, 64] width 144 height 11
click at [264, 56] on input at bounding box center [263, 55] width 144 height 7
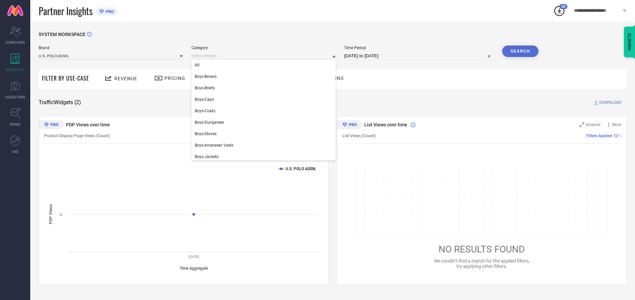
click at [262, 65] on div "All" at bounding box center [263, 64] width 144 height 11
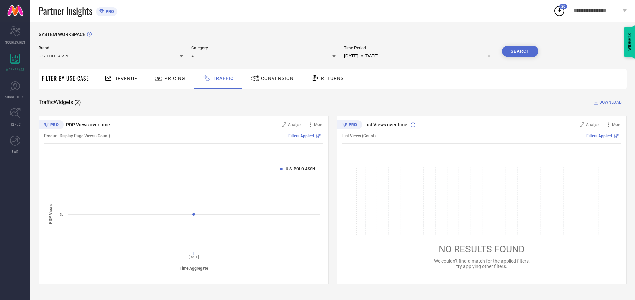
click at [520, 51] on button "Search" at bounding box center [520, 50] width 36 height 11
click at [610, 103] on span "DOWNLOAD" at bounding box center [611, 102] width 22 height 7
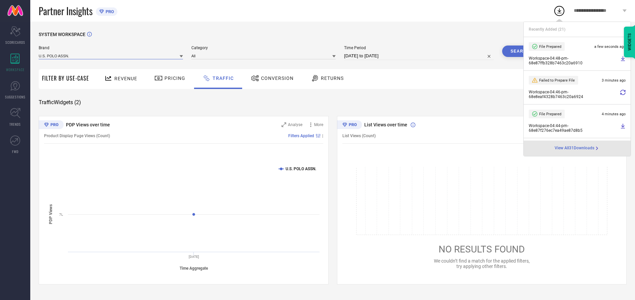
click at [111, 56] on input at bounding box center [111, 55] width 144 height 7
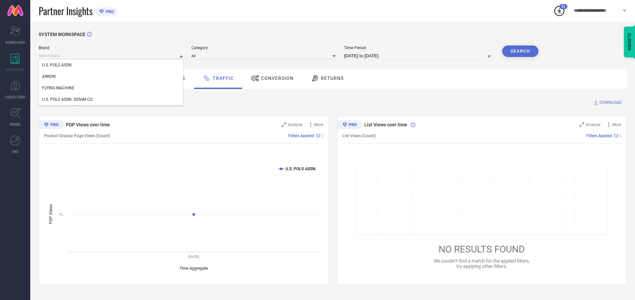
click at [111, 100] on div "U.S. POLO ASSN. DENIM CO." at bounding box center [111, 99] width 144 height 11
click at [264, 56] on input at bounding box center [263, 55] width 144 height 7
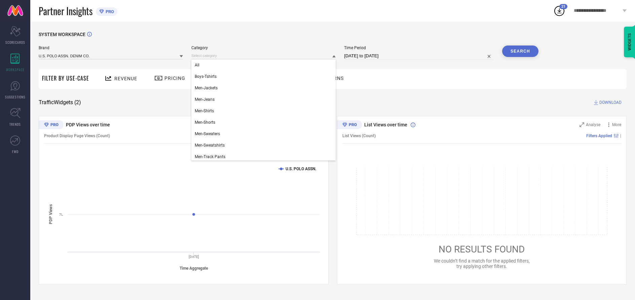
click at [262, 65] on div "All" at bounding box center [263, 64] width 144 height 11
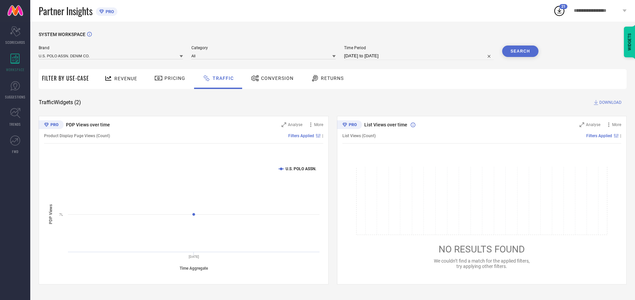
click at [520, 51] on button "Search" at bounding box center [520, 50] width 36 height 11
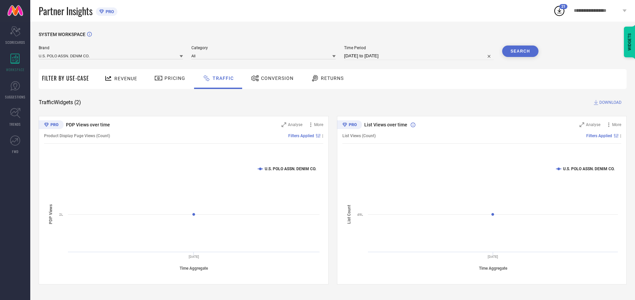
click at [610, 103] on span "DOWNLOAD" at bounding box center [611, 102] width 22 height 7
